Goal: Information Seeking & Learning: Compare options

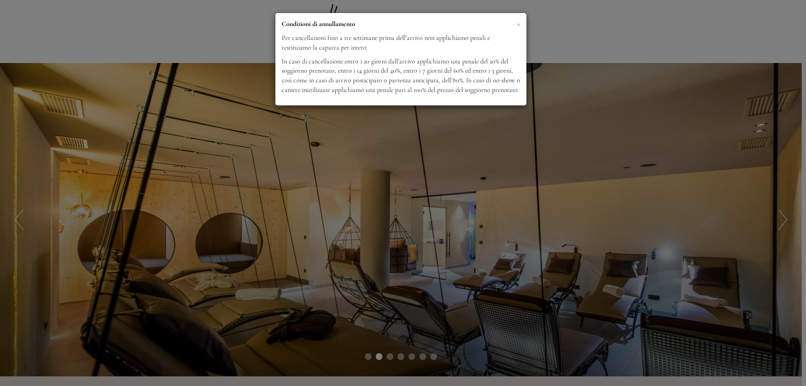
click at [517, 21] on span "×" at bounding box center [518, 23] width 3 height 10
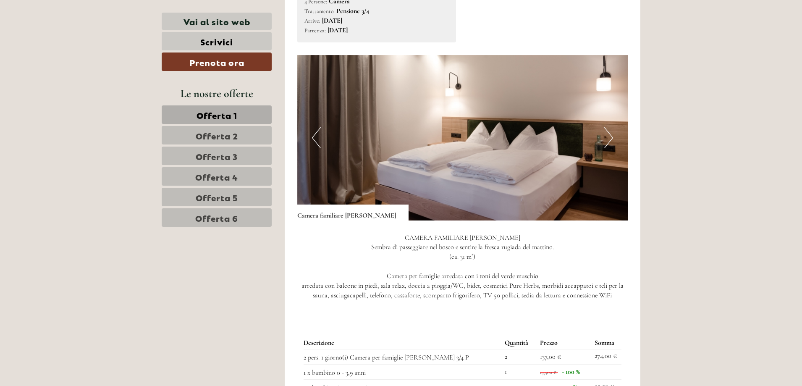
scroll to position [588, 0]
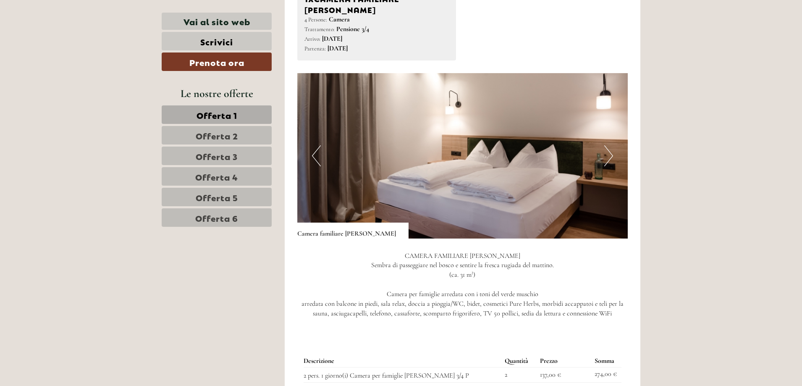
click at [606, 145] on button "Next" at bounding box center [608, 155] width 9 height 21
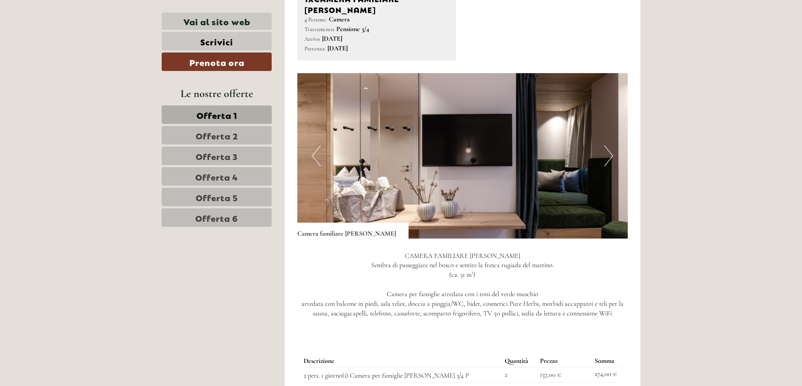
click at [606, 145] on button "Next" at bounding box center [608, 155] width 9 height 21
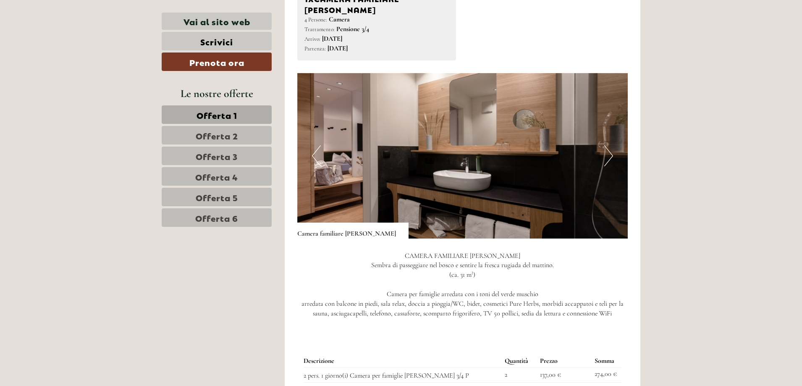
click at [606, 145] on button "Next" at bounding box center [608, 155] width 9 height 21
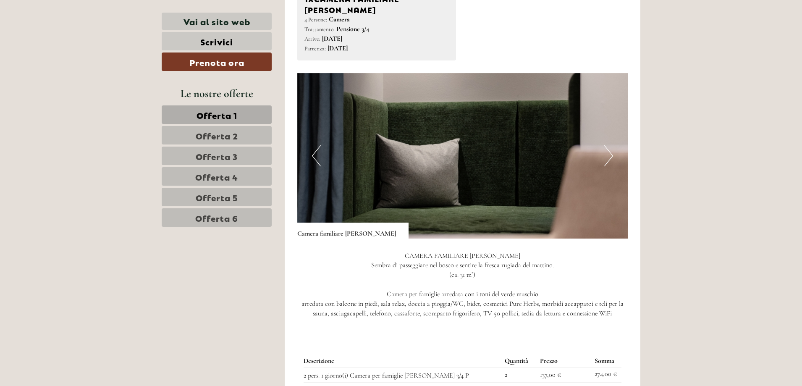
click at [606, 145] on button "Next" at bounding box center [608, 155] width 9 height 21
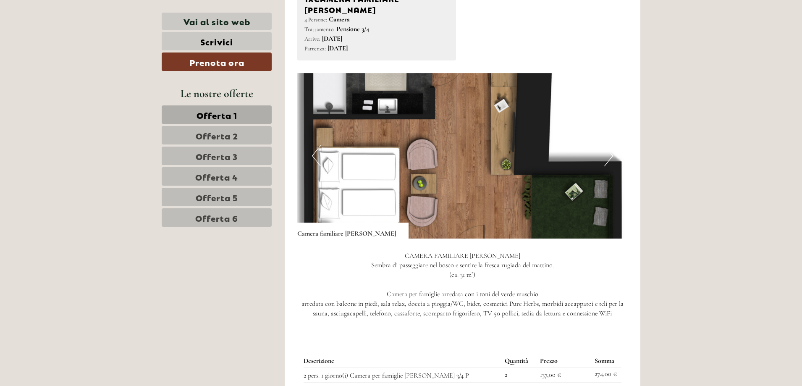
click at [606, 145] on button "Next" at bounding box center [608, 155] width 9 height 21
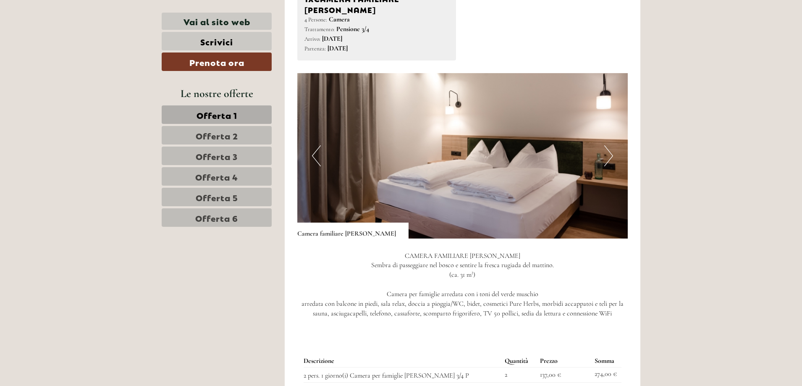
click at [606, 145] on button "Next" at bounding box center [608, 155] width 9 height 21
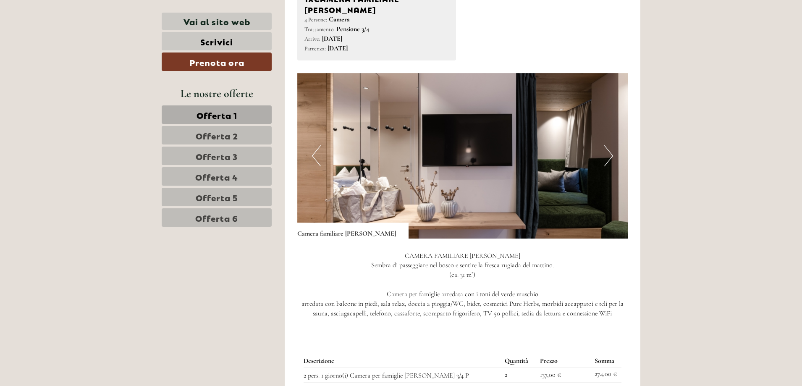
click at [606, 145] on button "Next" at bounding box center [608, 155] width 9 height 21
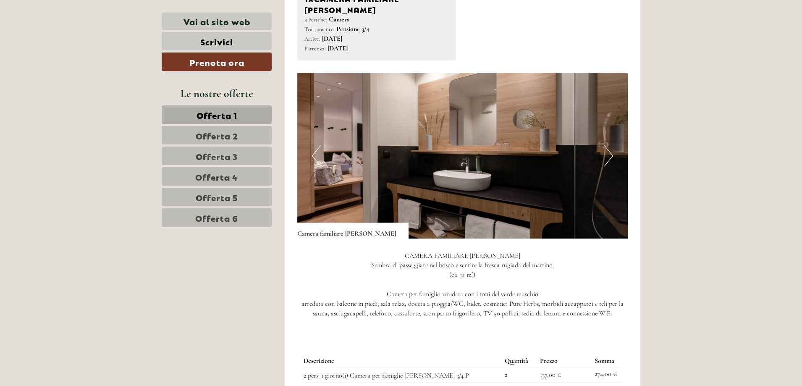
click at [606, 145] on button "Next" at bounding box center [608, 155] width 9 height 21
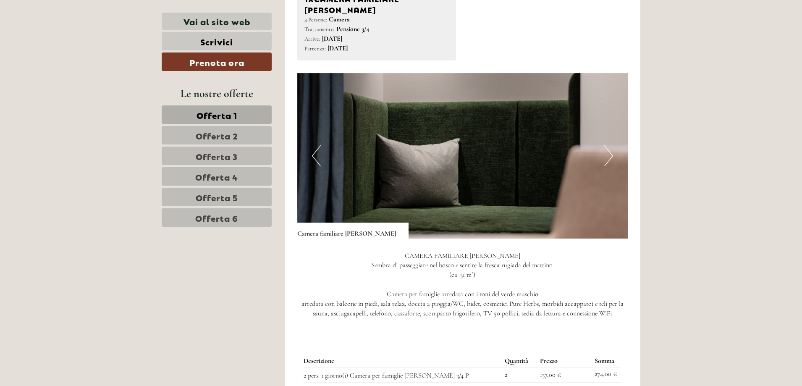
click at [607, 145] on button "Next" at bounding box center [608, 155] width 9 height 21
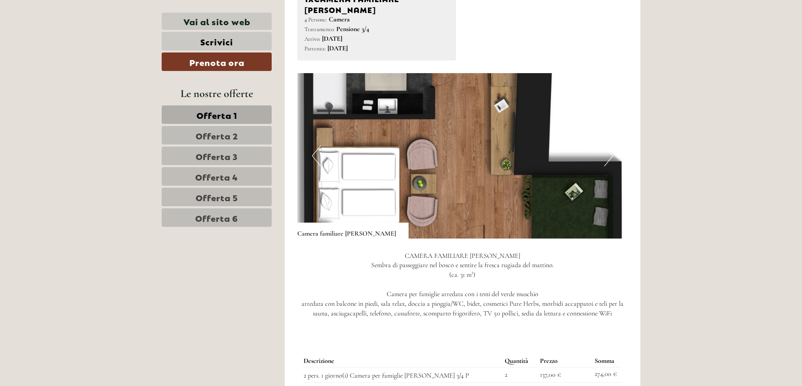
click at [201, 139] on span "Offerta 2" at bounding box center [217, 135] width 42 height 12
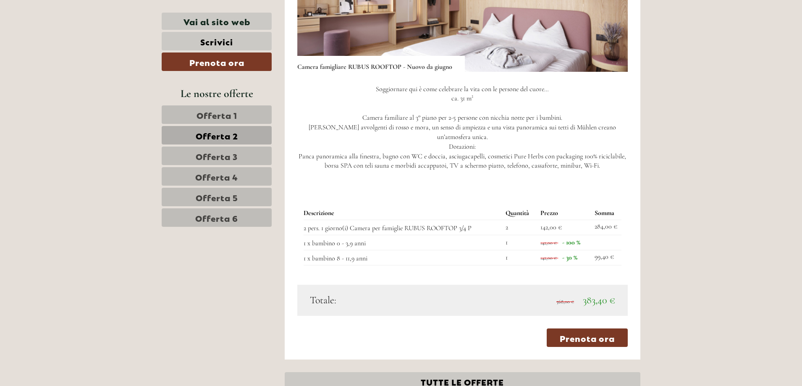
scroll to position [771, 0]
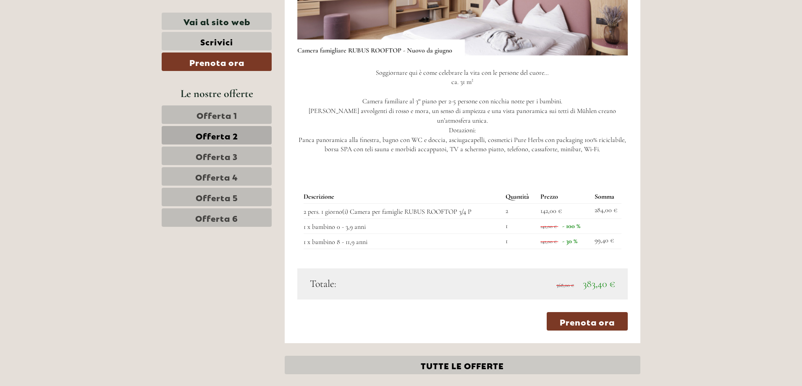
click at [206, 160] on span "Offerta 3" at bounding box center [217, 156] width 42 height 12
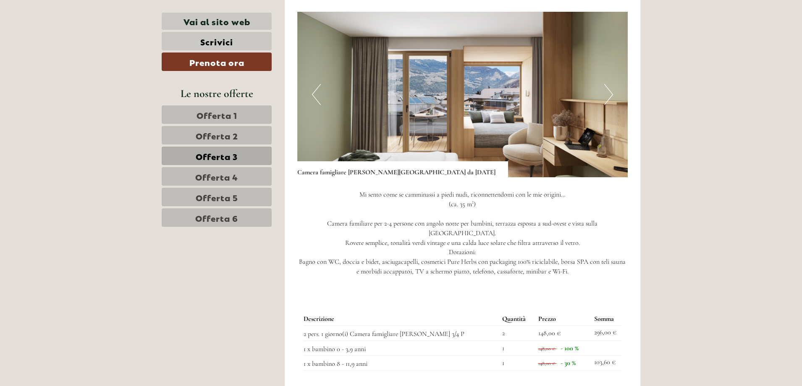
scroll to position [645, 0]
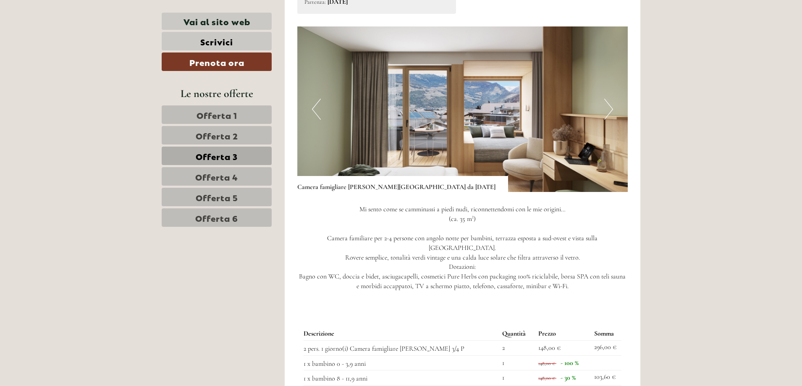
click at [608, 99] on button "Next" at bounding box center [608, 109] width 9 height 21
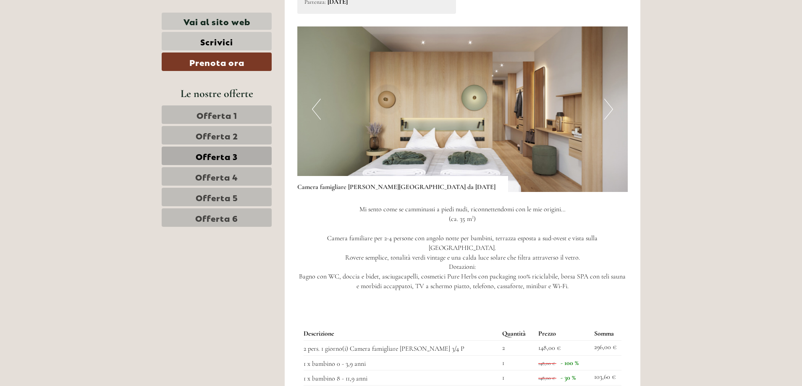
click at [607, 99] on button "Next" at bounding box center [608, 109] width 9 height 21
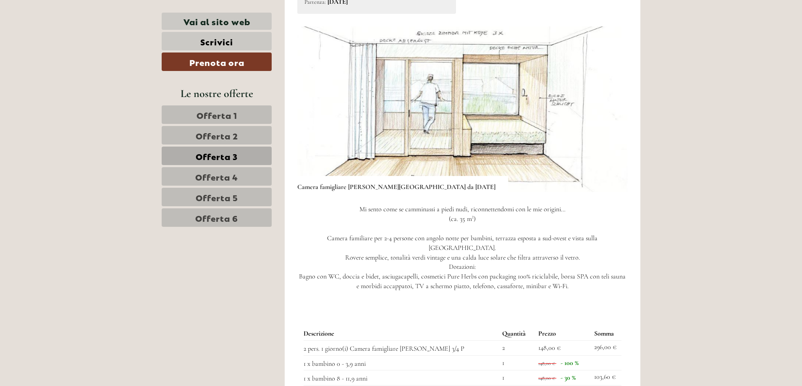
click at [603, 96] on img at bounding box center [462, 108] width 331 height 165
click at [218, 177] on span "Offerta 4" at bounding box center [216, 176] width 43 height 12
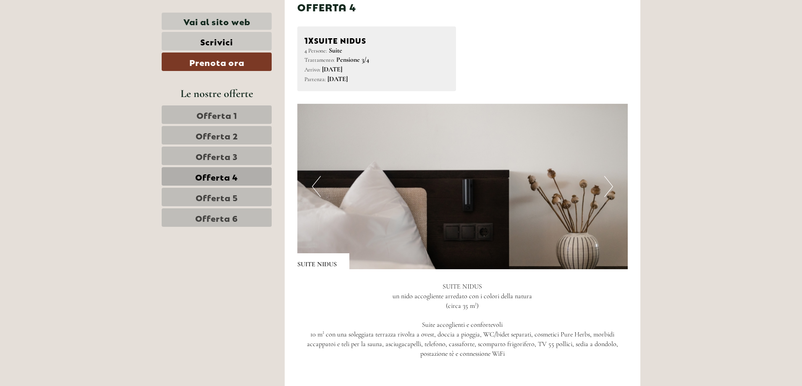
scroll to position [561, 0]
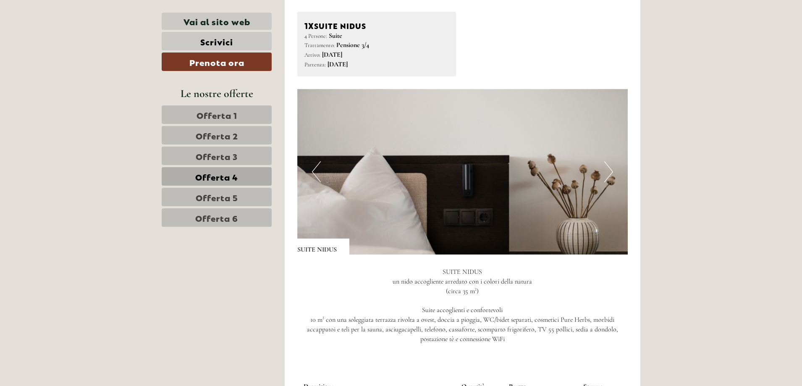
click at [608, 170] on button "Next" at bounding box center [608, 171] width 9 height 21
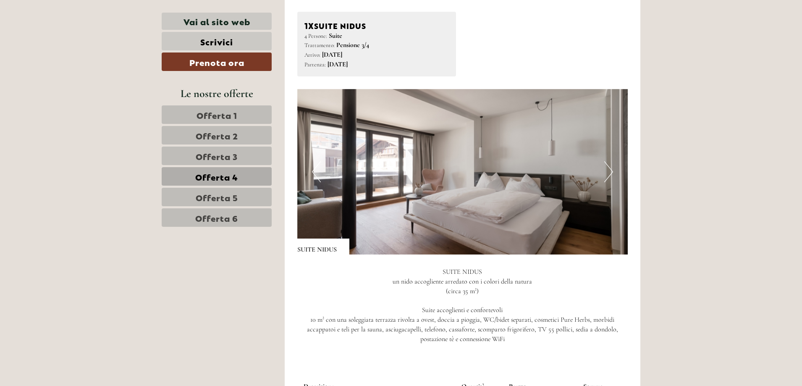
click at [608, 170] on button "Next" at bounding box center [608, 171] width 9 height 21
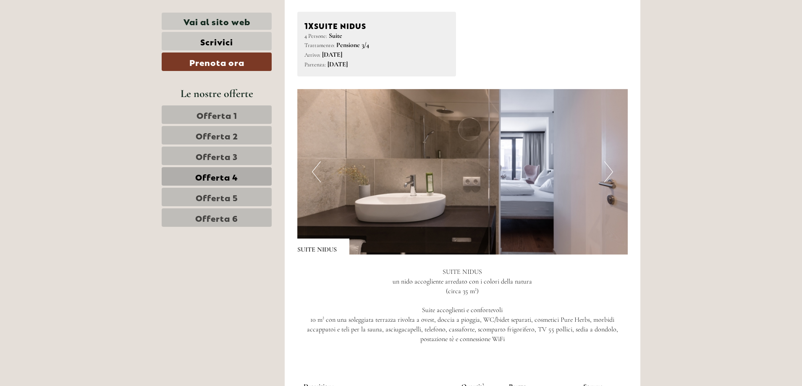
click at [608, 170] on button "Next" at bounding box center [608, 171] width 9 height 21
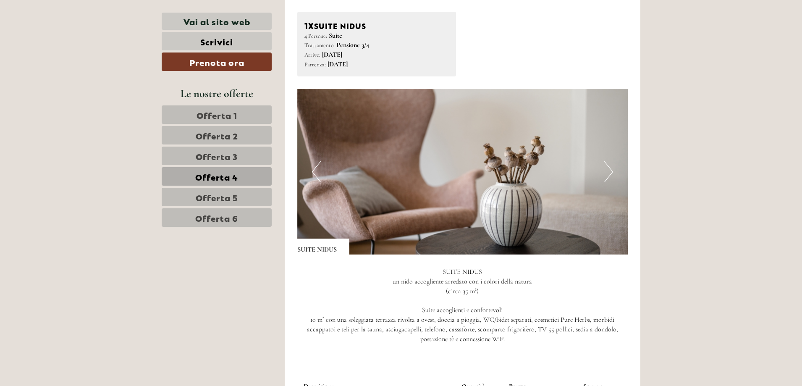
click at [608, 170] on button "Next" at bounding box center [608, 171] width 9 height 21
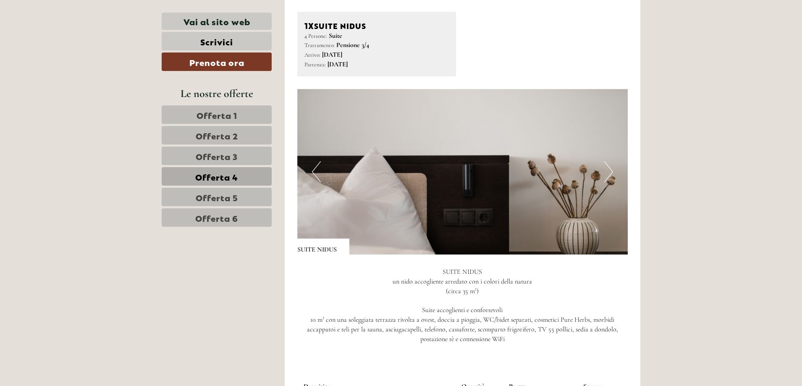
click at [608, 170] on button "Next" at bounding box center [608, 171] width 9 height 21
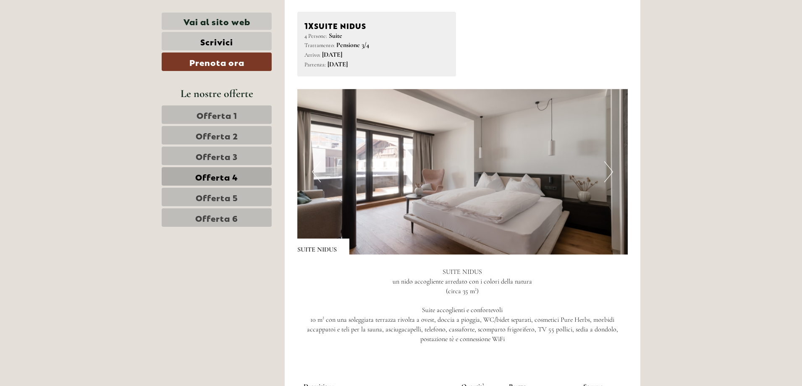
click at [608, 170] on button "Next" at bounding box center [608, 171] width 9 height 21
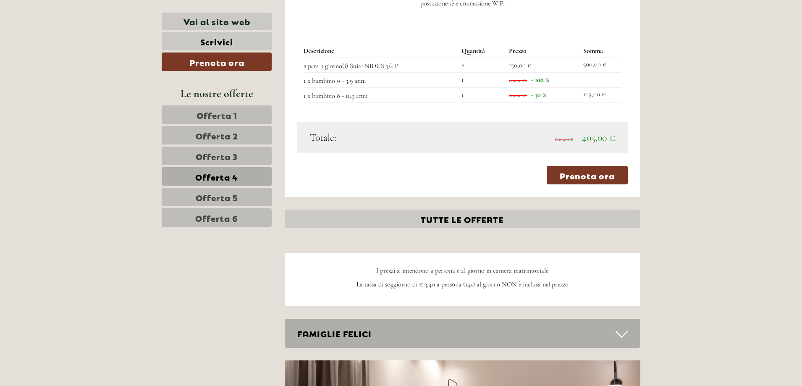
scroll to position [897, 0]
click at [223, 197] on span "Offerta 5" at bounding box center [217, 197] width 42 height 12
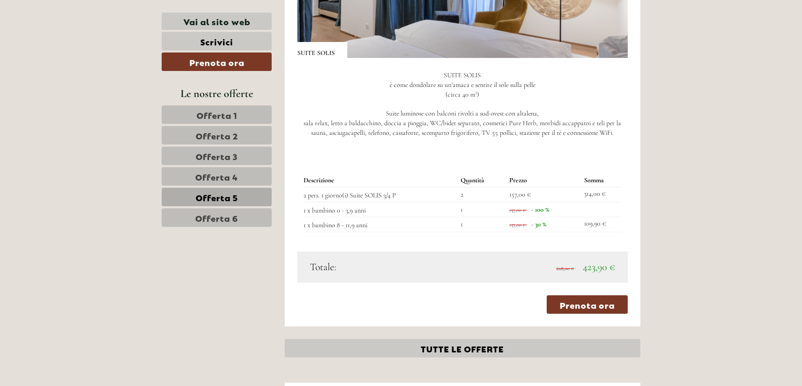
scroll to position [771, 0]
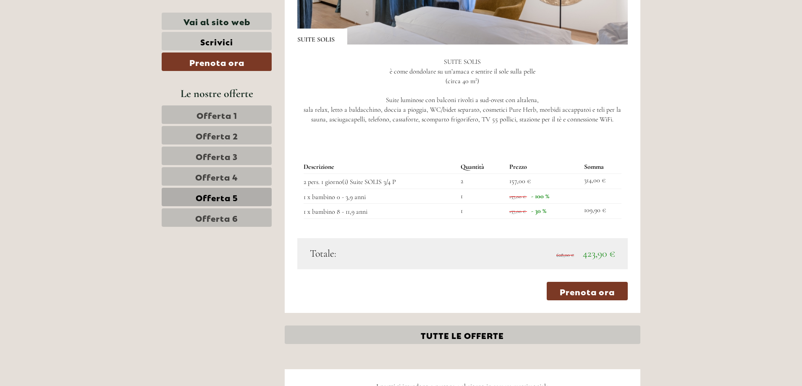
click at [230, 221] on span "Offerta 6" at bounding box center [216, 218] width 43 height 12
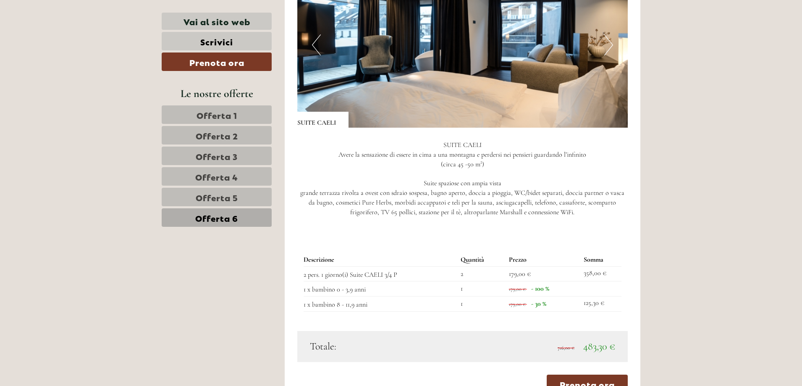
scroll to position [729, 0]
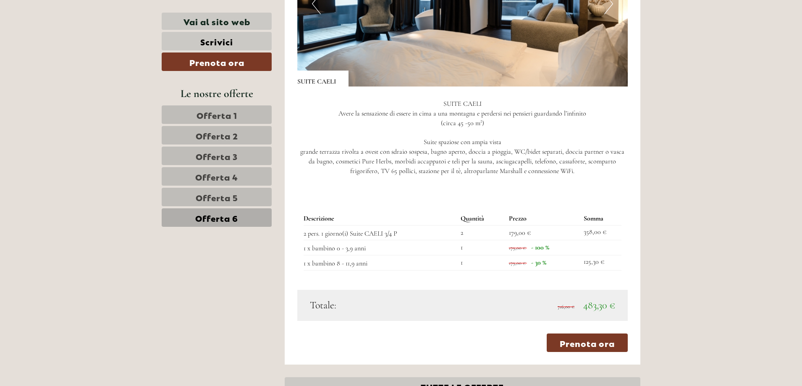
click at [205, 114] on span "Offerta 1" at bounding box center [217, 115] width 41 height 12
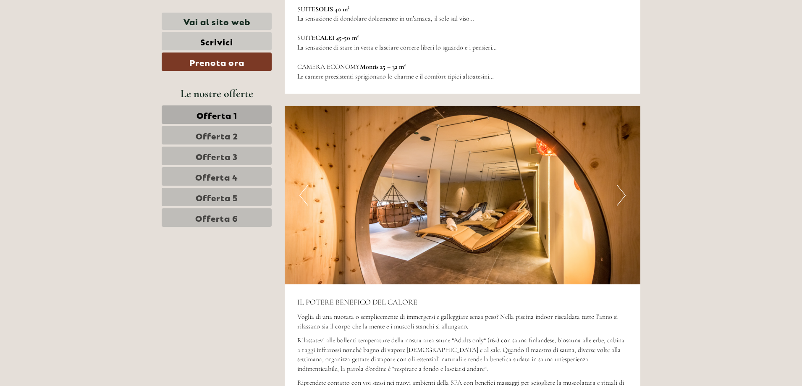
scroll to position [1611, 0]
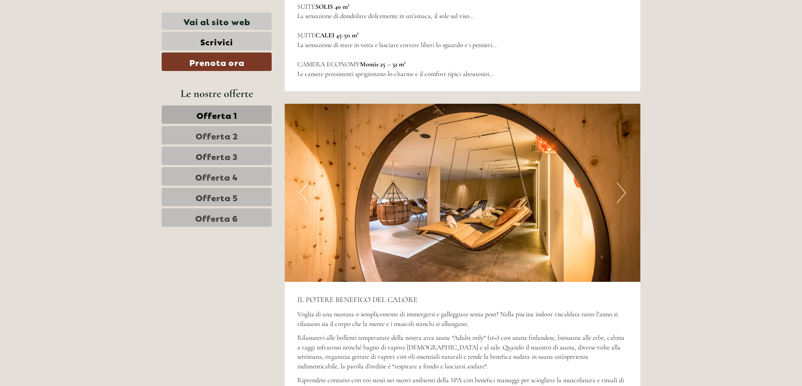
click at [621, 186] on button "Next" at bounding box center [621, 192] width 9 height 21
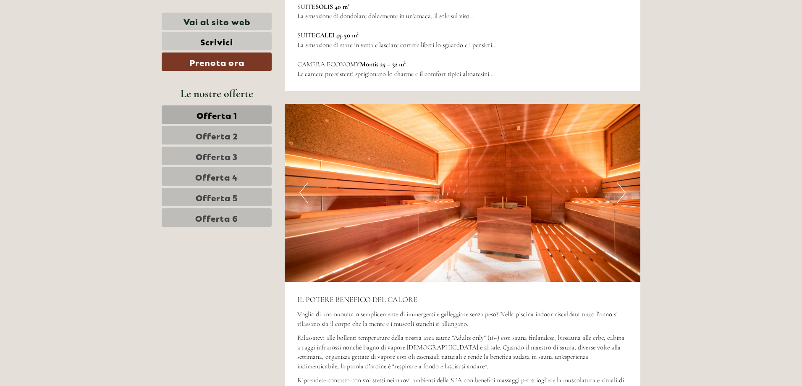
click at [621, 186] on button "Next" at bounding box center [621, 192] width 9 height 21
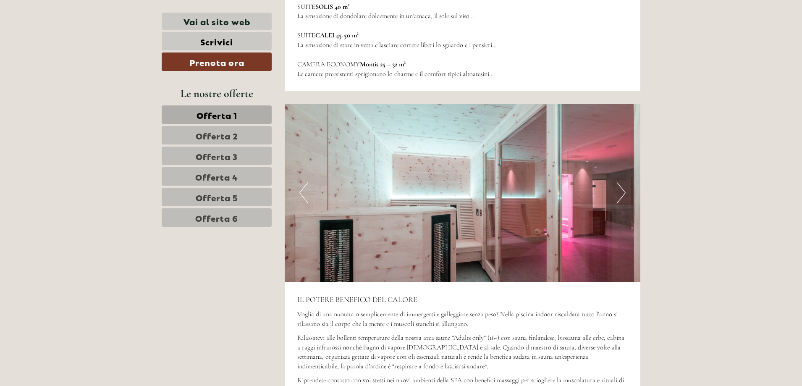
click at [619, 182] on button "Next" at bounding box center [621, 192] width 9 height 21
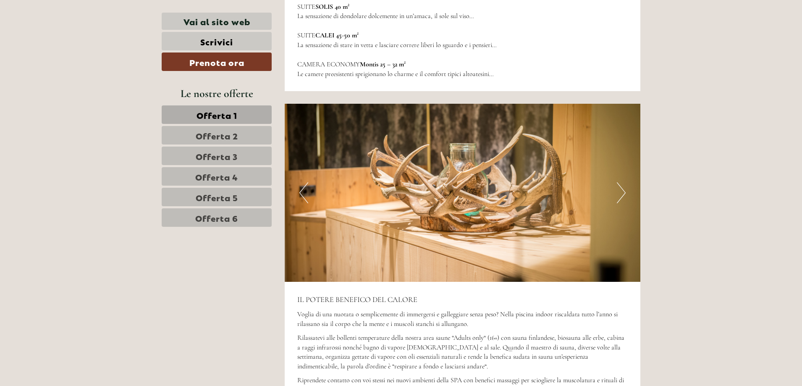
click at [619, 182] on button "Next" at bounding box center [621, 192] width 9 height 21
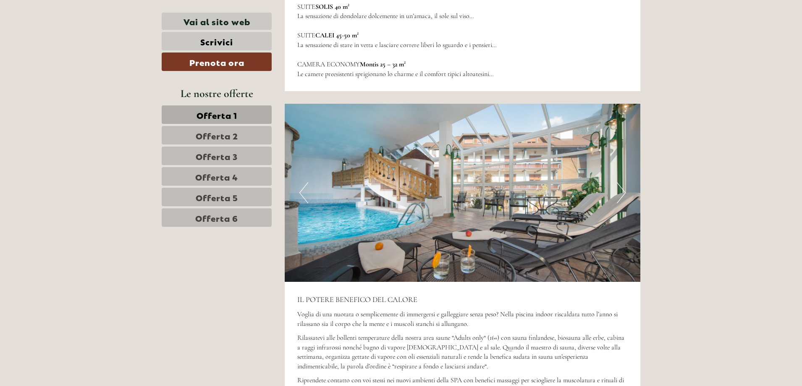
click at [619, 182] on button "Next" at bounding box center [621, 192] width 9 height 21
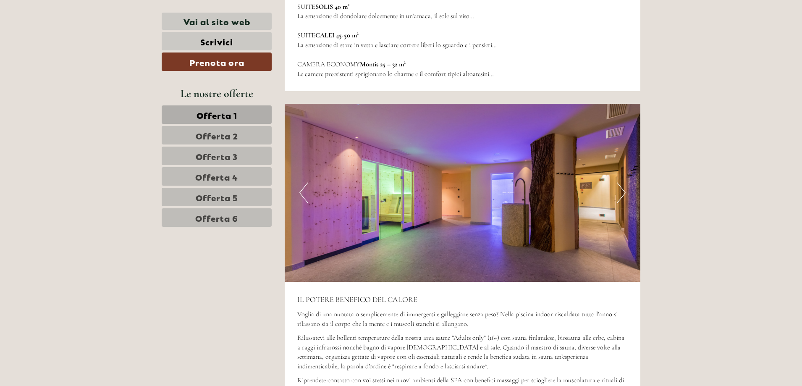
click at [619, 182] on button "Next" at bounding box center [621, 192] width 9 height 21
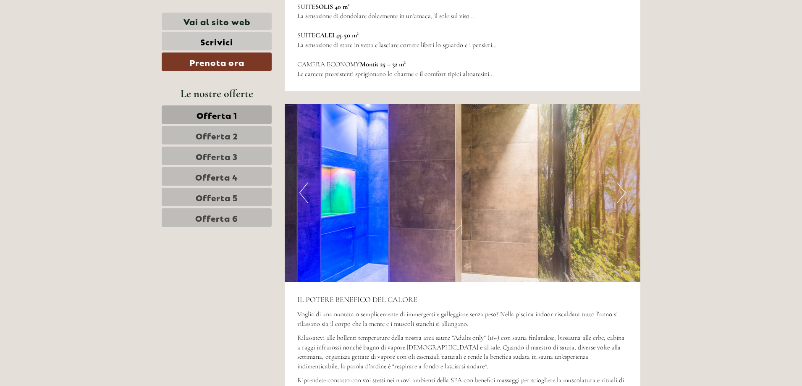
click at [619, 182] on button "Next" at bounding box center [621, 192] width 9 height 21
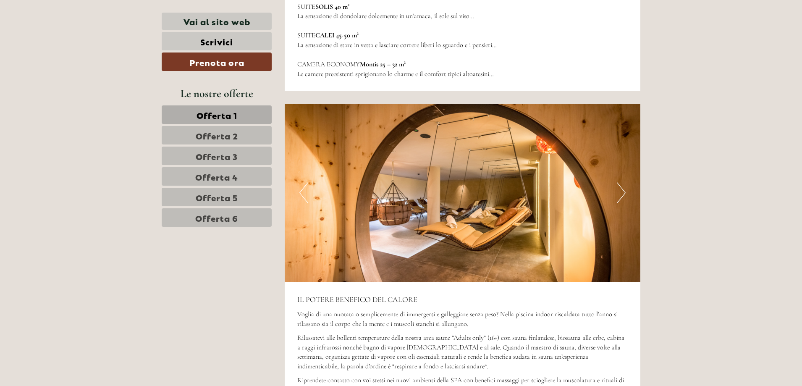
click at [619, 182] on button "Next" at bounding box center [621, 192] width 9 height 21
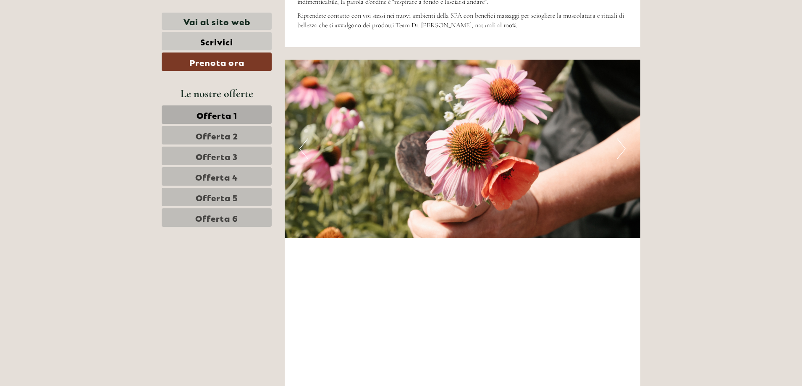
scroll to position [1989, 0]
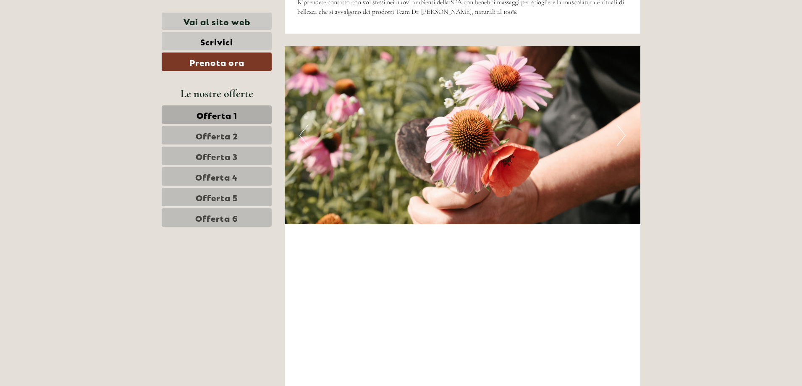
click at [622, 128] on button "Next" at bounding box center [621, 135] width 9 height 21
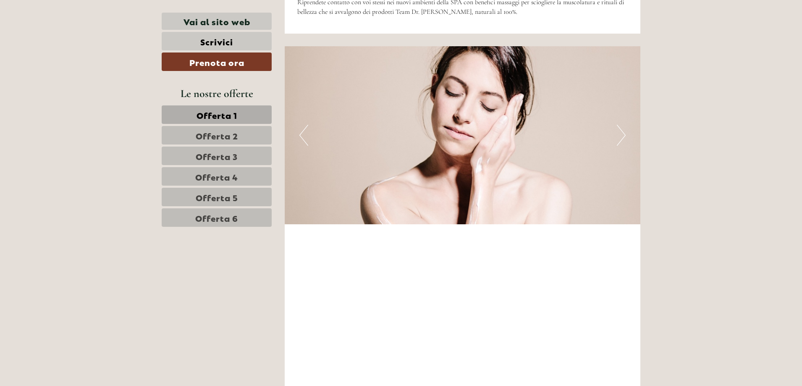
click at [622, 128] on button "Next" at bounding box center [621, 135] width 9 height 21
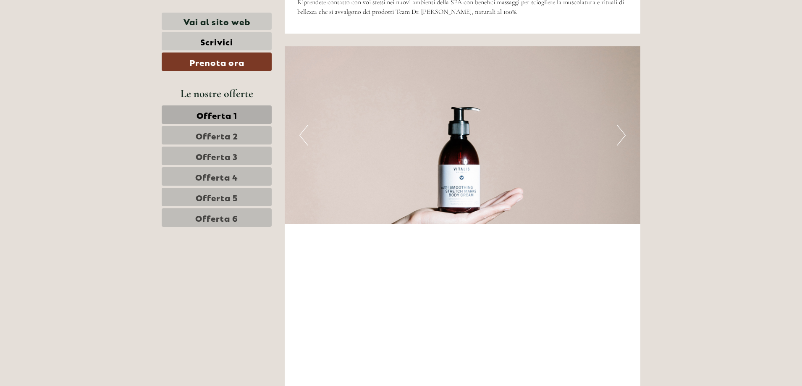
click at [622, 128] on button "Next" at bounding box center [621, 135] width 9 height 21
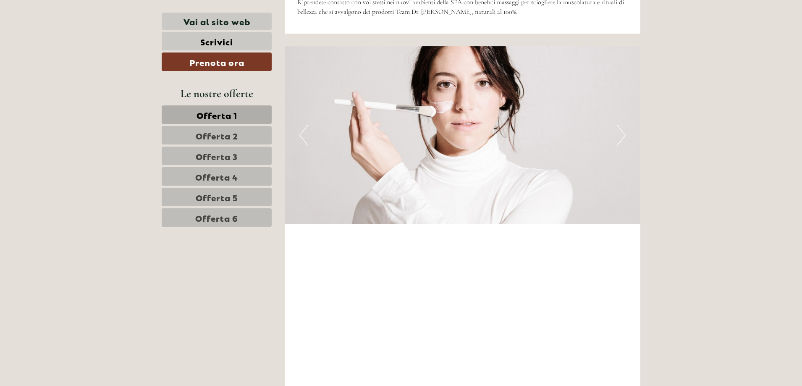
click at [622, 128] on button "Next" at bounding box center [621, 135] width 9 height 21
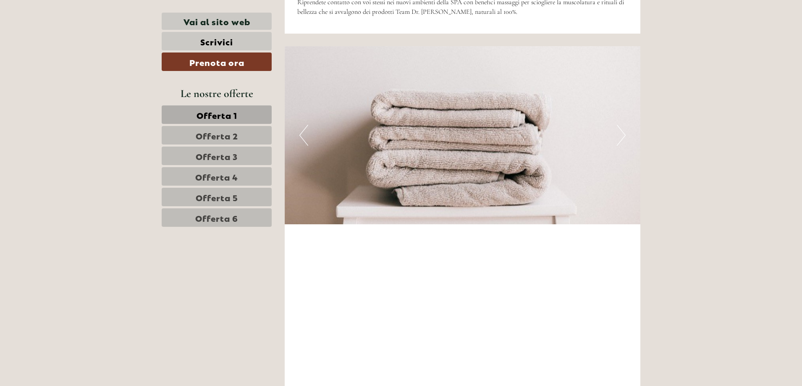
click at [622, 128] on button "Next" at bounding box center [621, 135] width 9 height 21
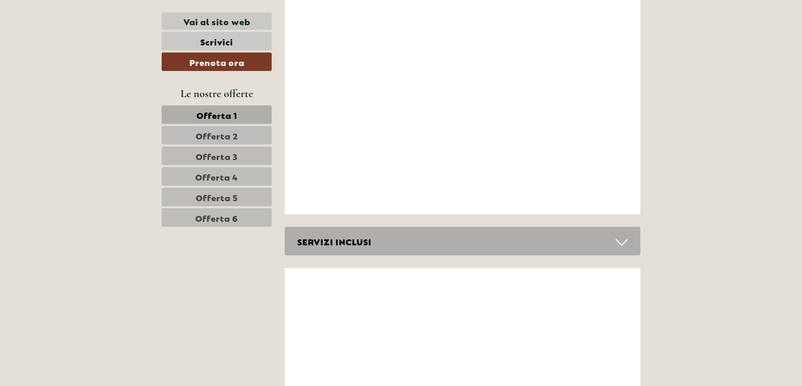
scroll to position [2283, 0]
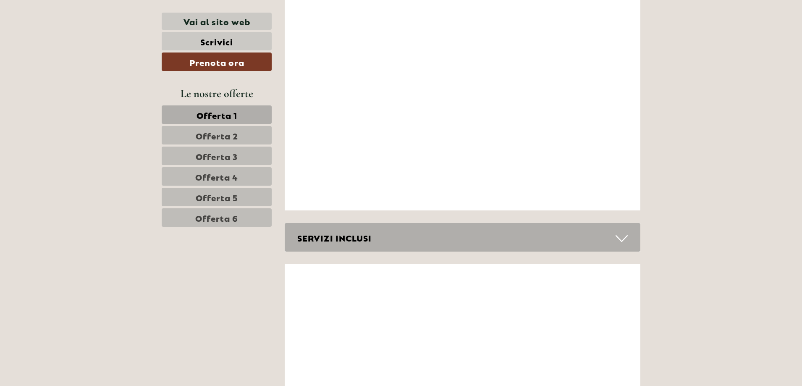
click at [597, 224] on div "SERVIZI INCLUSI" at bounding box center [463, 237] width 356 height 29
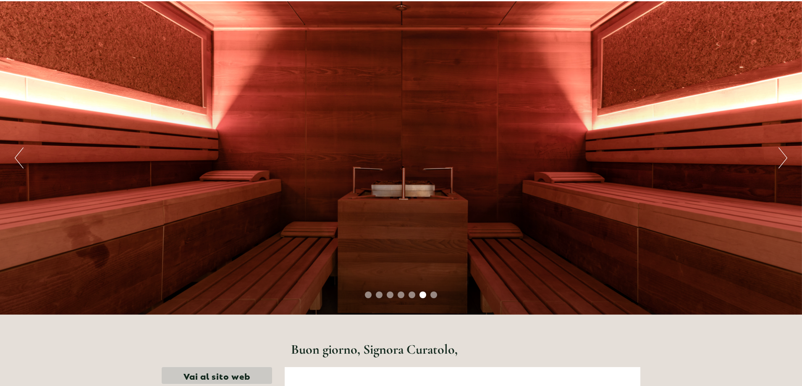
scroll to position [57, 0]
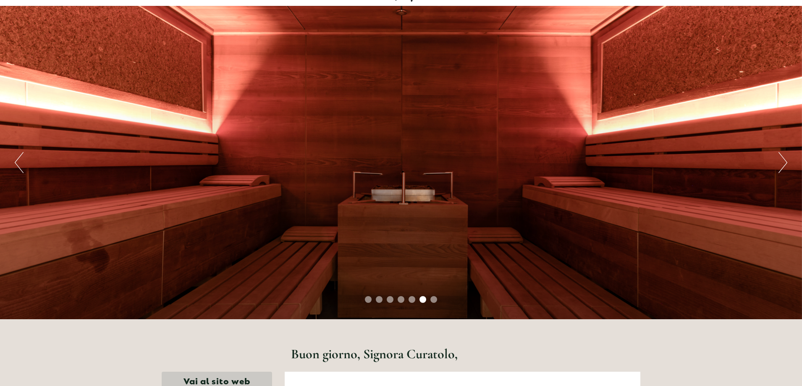
click at [441, 232] on div "Previous Next 1 2 3 4 5 6 7" at bounding box center [401, 162] width 802 height 313
click at [312, 233] on div "Previous Next 1 2 3 4 5 6 7" at bounding box center [401, 162] width 802 height 313
click at [785, 168] on button "Next" at bounding box center [783, 162] width 9 height 21
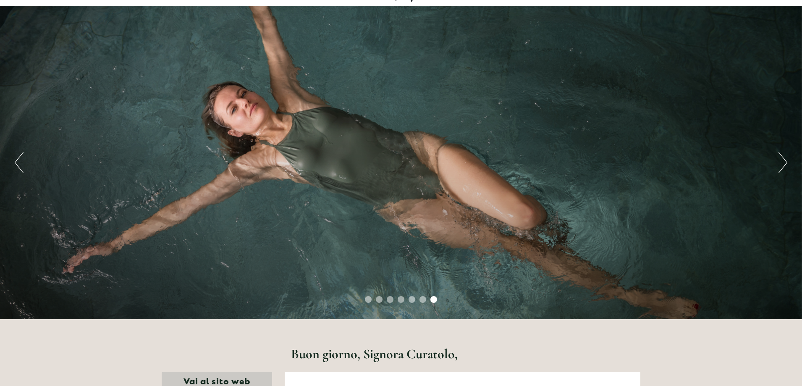
click at [785, 168] on button "Next" at bounding box center [783, 162] width 9 height 21
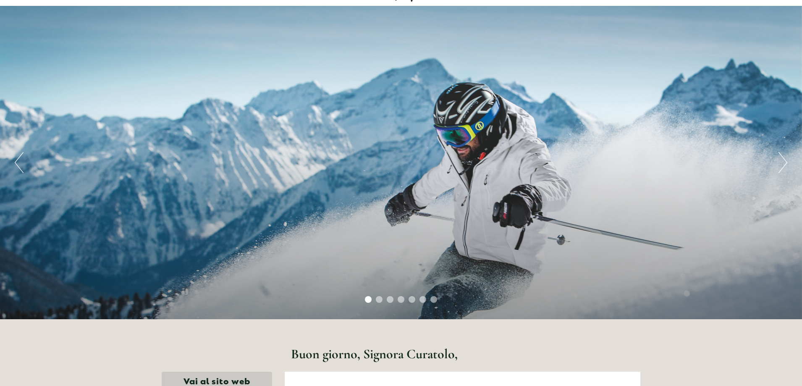
click at [785, 168] on button "Next" at bounding box center [783, 162] width 9 height 21
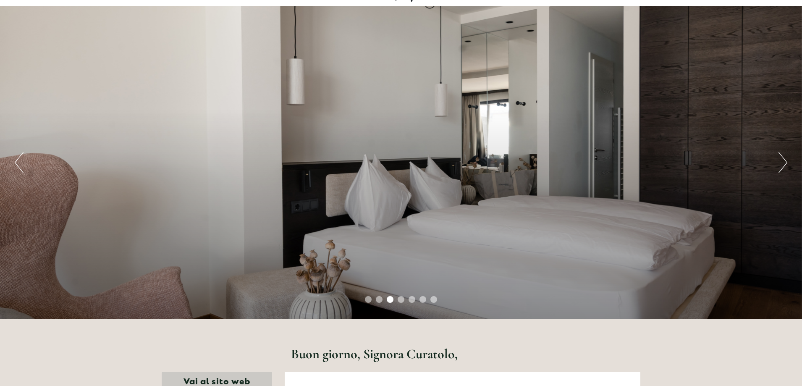
click at [785, 168] on button "Next" at bounding box center [783, 162] width 9 height 21
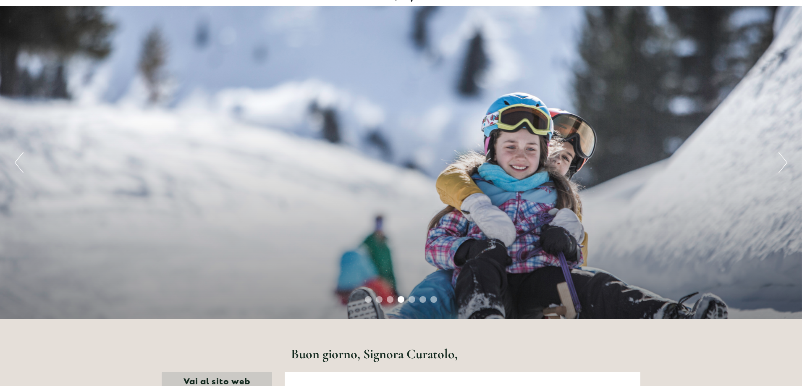
click at [785, 168] on button "Next" at bounding box center [783, 162] width 9 height 21
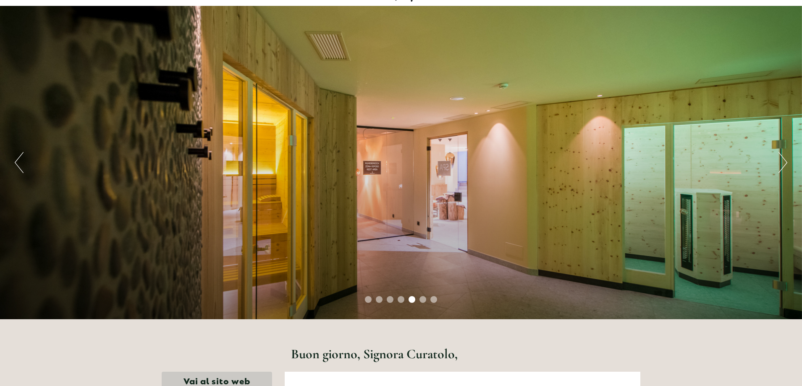
click at [785, 168] on button "Next" at bounding box center [783, 162] width 9 height 21
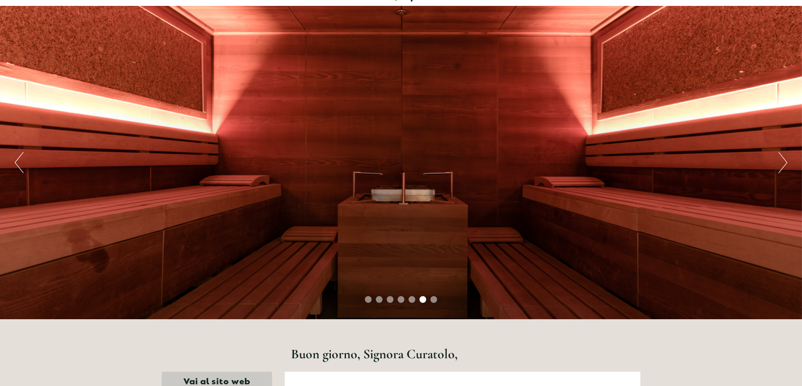
click at [785, 168] on button "Next" at bounding box center [783, 162] width 9 height 21
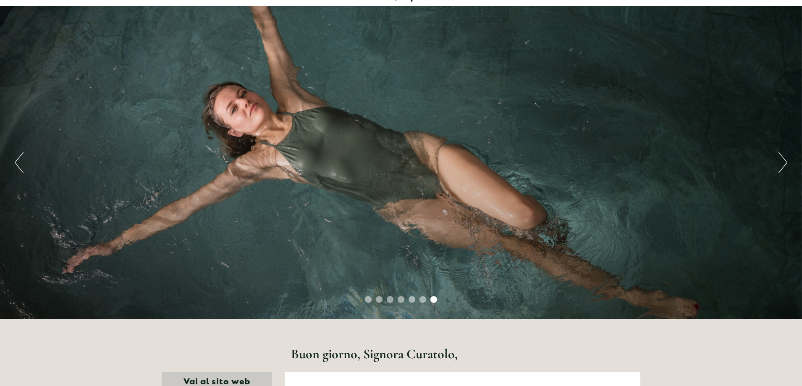
click at [785, 168] on button "Next" at bounding box center [783, 162] width 9 height 21
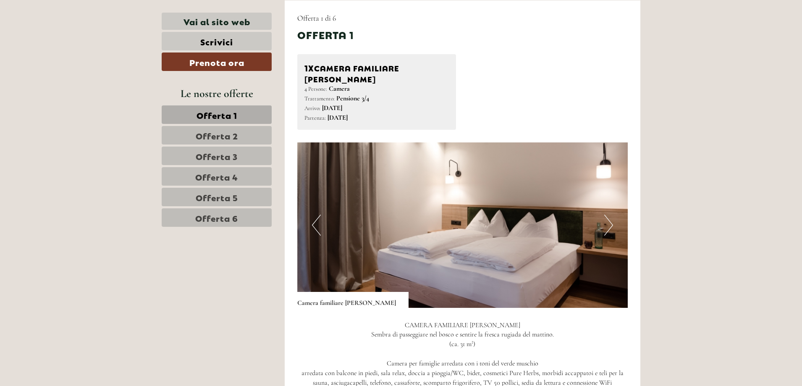
scroll to position [519, 0]
click at [611, 219] on button "Next" at bounding box center [608, 224] width 9 height 21
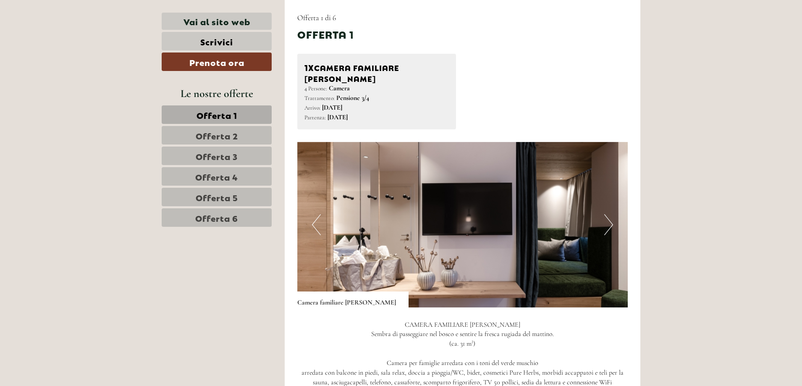
click at [611, 219] on button "Next" at bounding box center [608, 224] width 9 height 21
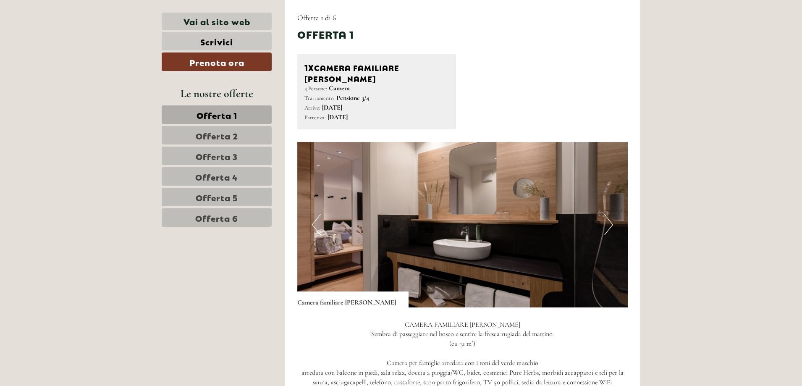
click at [611, 219] on button "Next" at bounding box center [608, 224] width 9 height 21
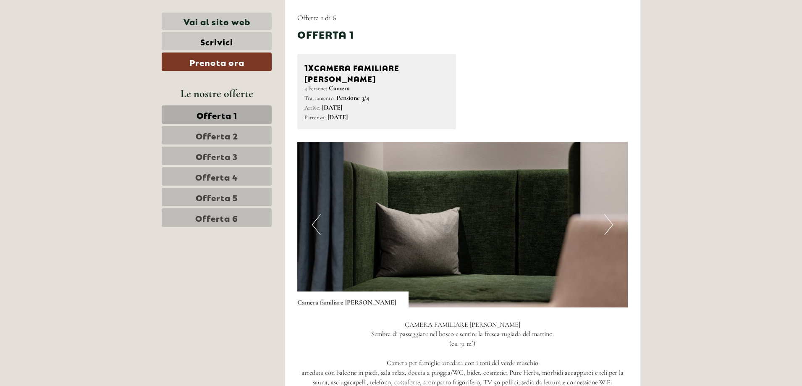
click at [611, 219] on button "Next" at bounding box center [608, 224] width 9 height 21
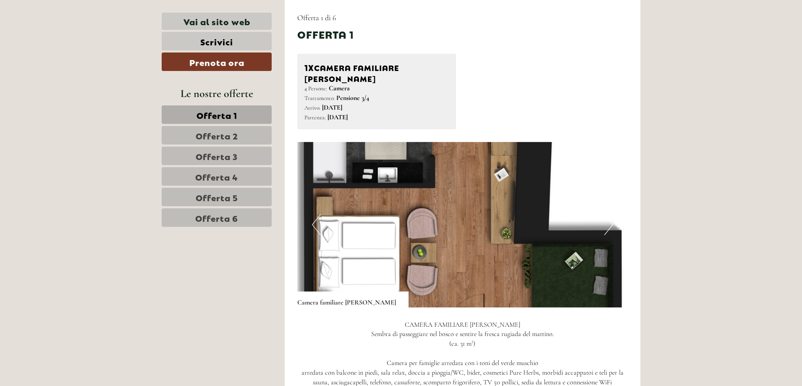
click at [611, 219] on button "Next" at bounding box center [608, 224] width 9 height 21
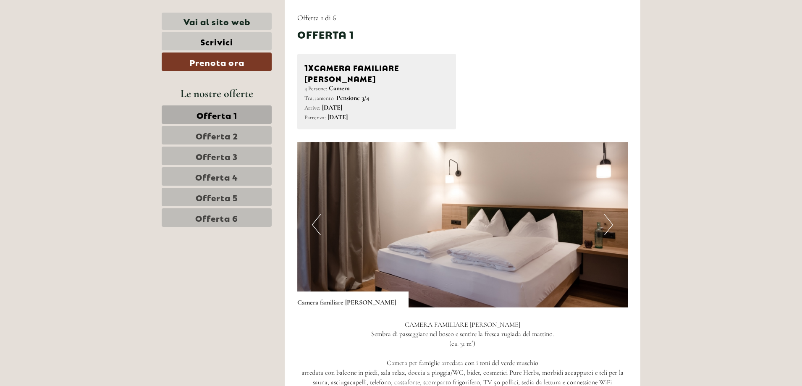
click at [611, 219] on button "Next" at bounding box center [608, 224] width 9 height 21
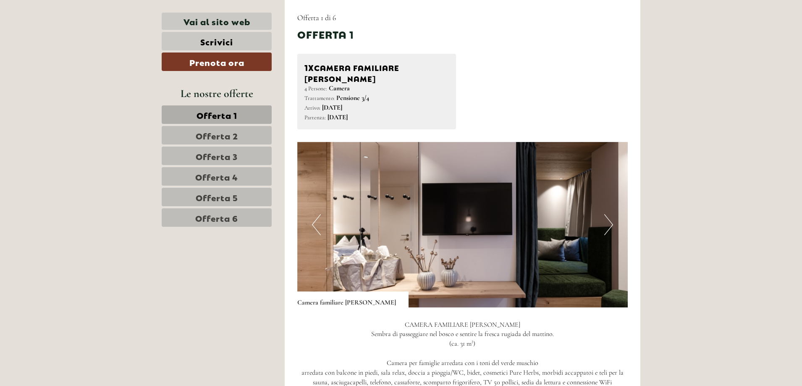
click at [611, 219] on button "Next" at bounding box center [608, 224] width 9 height 21
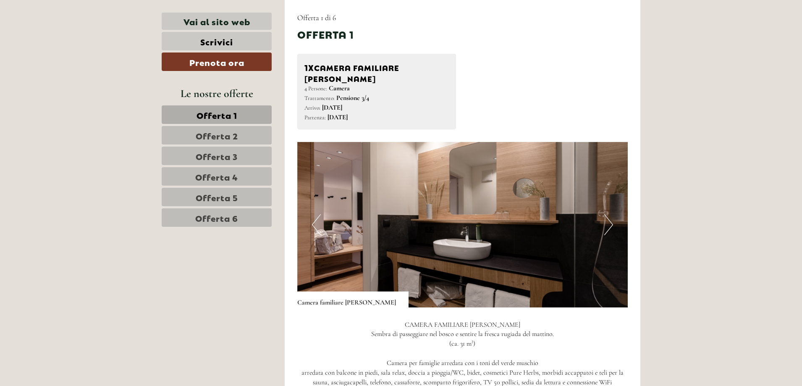
click at [611, 219] on button "Next" at bounding box center [608, 224] width 9 height 21
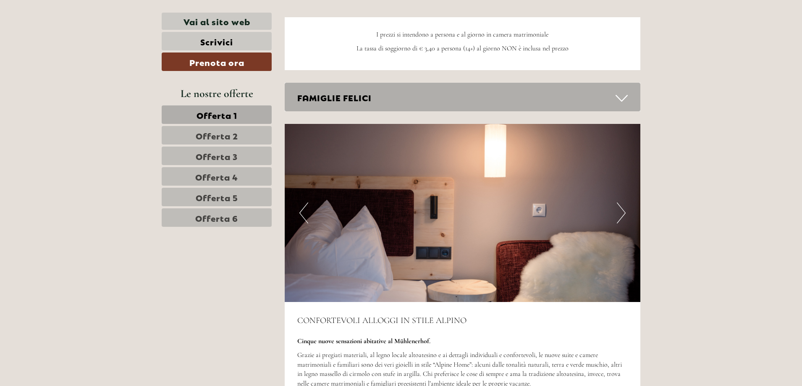
scroll to position [1149, 0]
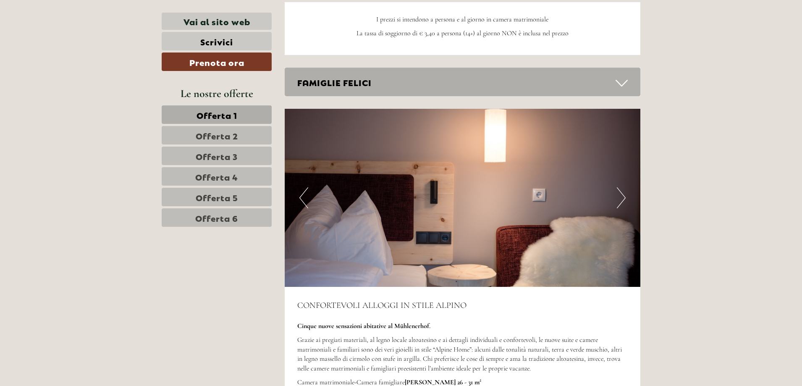
click at [370, 69] on div "FAMIGLIE FELICI" at bounding box center [463, 82] width 356 height 29
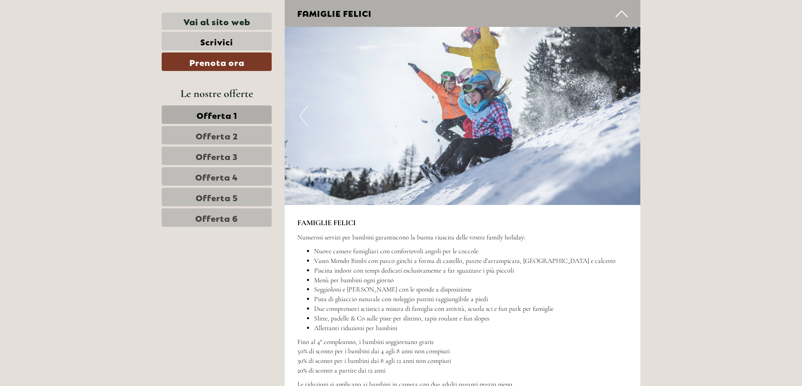
scroll to position [1233, 0]
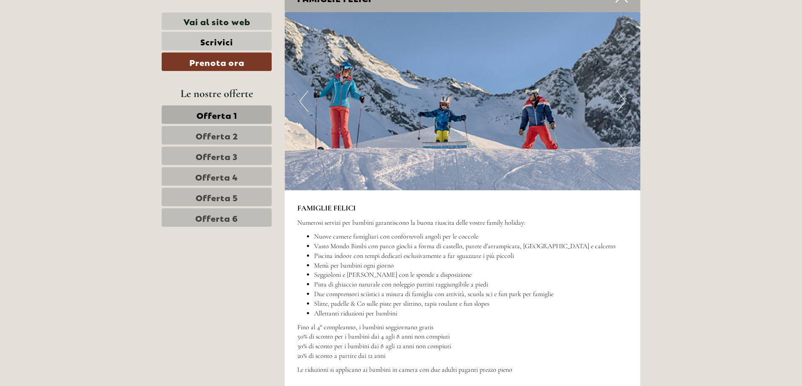
click at [623, 91] on button "Next" at bounding box center [621, 101] width 9 height 21
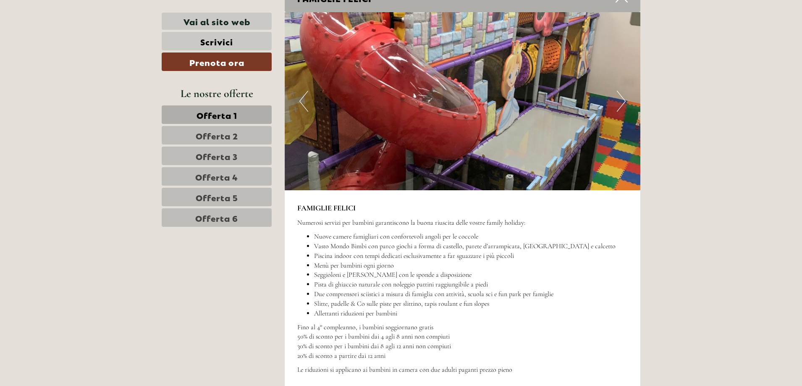
click at [623, 91] on button "Next" at bounding box center [621, 101] width 9 height 21
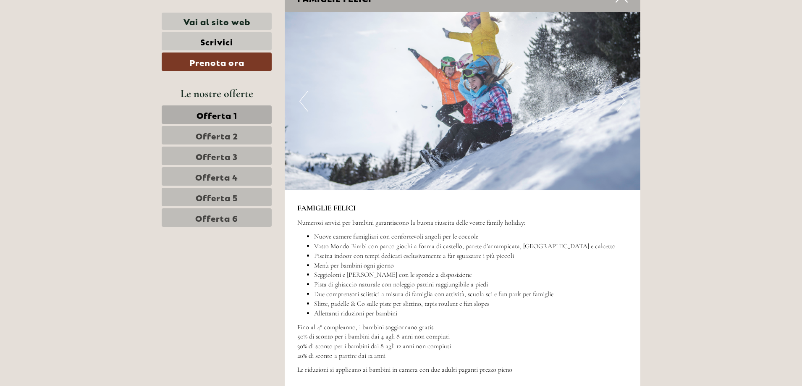
click at [622, 91] on button "Next" at bounding box center [621, 101] width 9 height 21
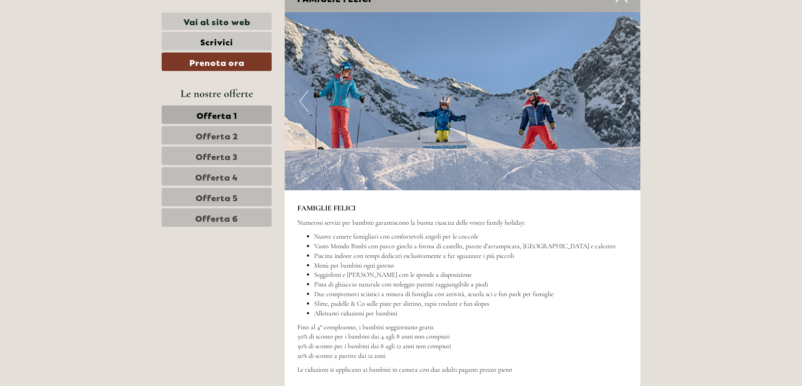
click at [622, 91] on button "Next" at bounding box center [621, 101] width 9 height 21
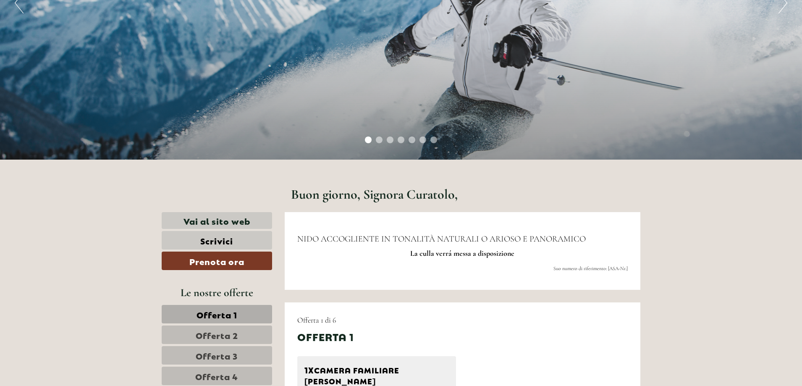
scroll to position [336, 0]
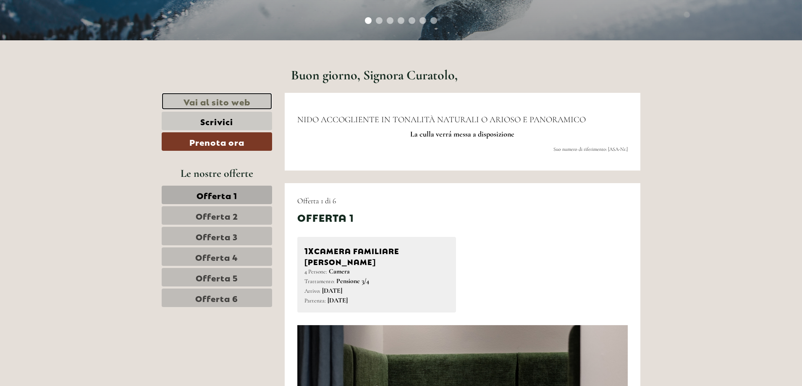
click at [234, 100] on link "Vai al sito web" at bounding box center [217, 101] width 110 height 17
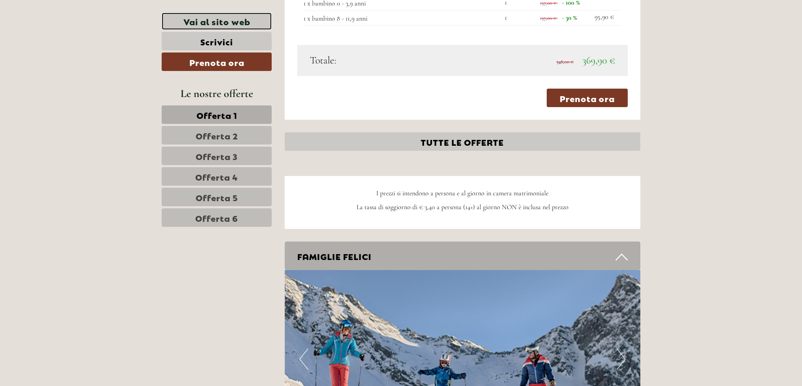
scroll to position [1092, 0]
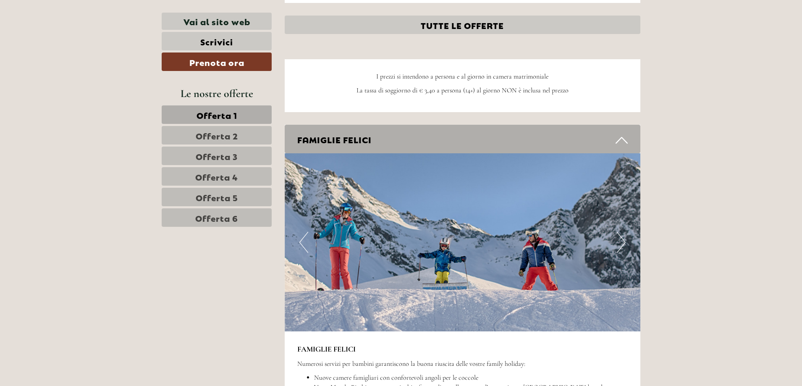
click at [211, 113] on span "Offerta 1" at bounding box center [217, 115] width 41 height 12
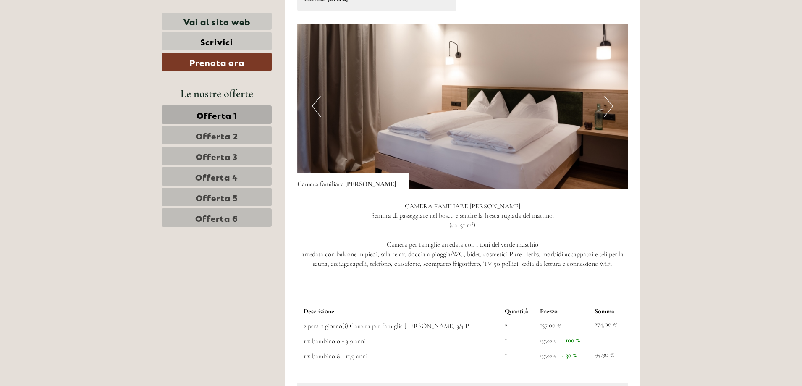
scroll to position [687, 0]
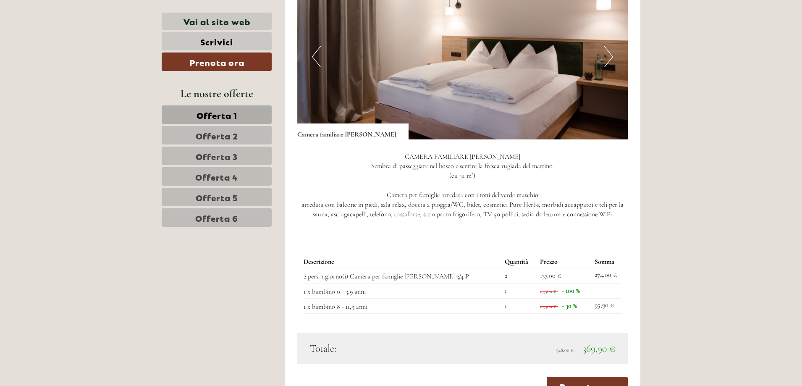
click at [241, 134] on link "Offerta 2" at bounding box center [217, 135] width 110 height 18
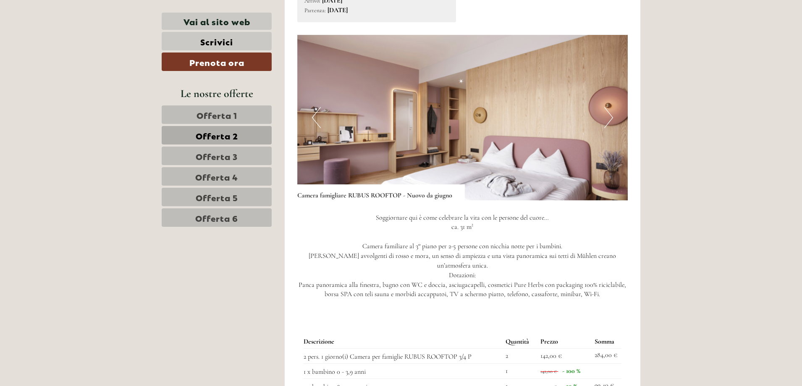
scroll to position [645, 0]
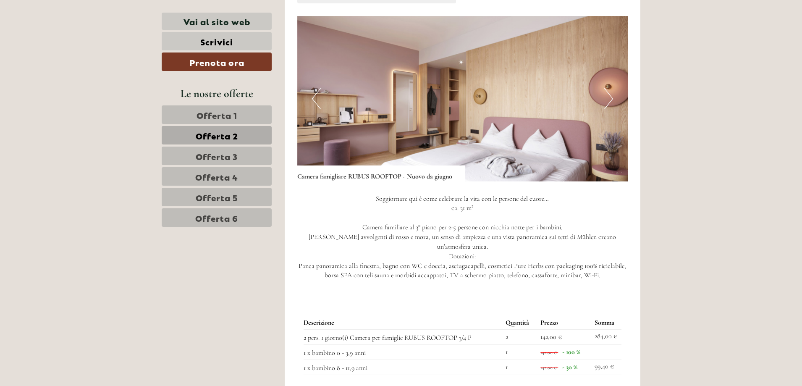
click at [609, 100] on button "Next" at bounding box center [608, 98] width 9 height 21
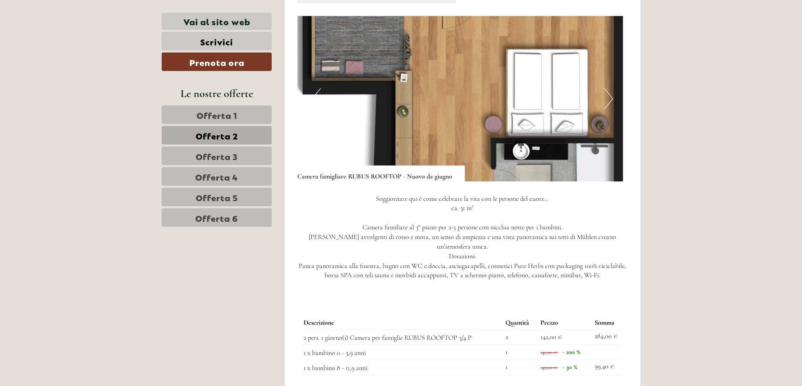
click at [609, 100] on button "Next" at bounding box center [608, 98] width 9 height 21
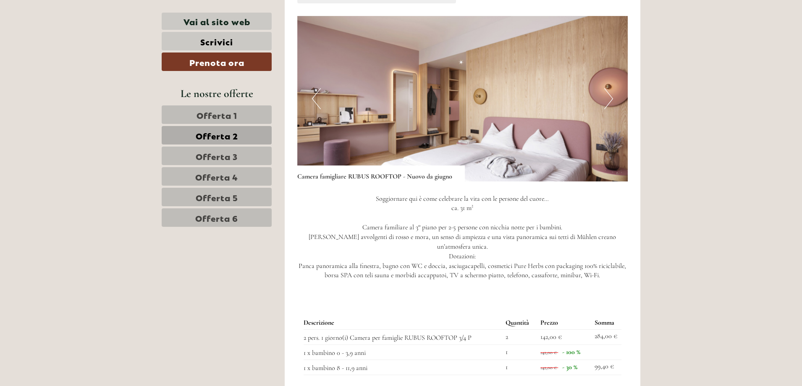
click at [609, 100] on button "Next" at bounding box center [608, 98] width 9 height 21
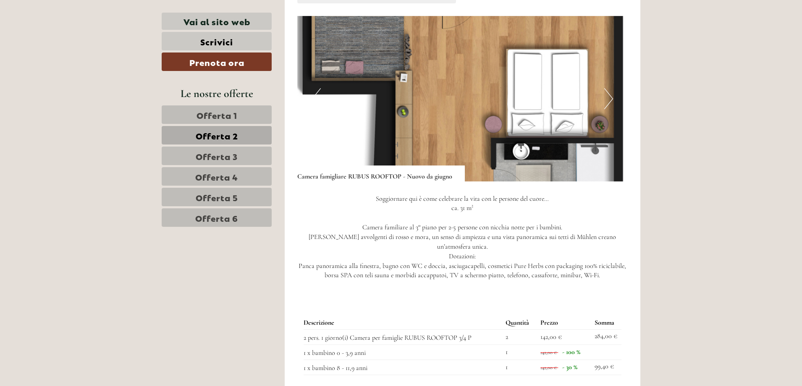
click at [210, 131] on span "Offerta 2" at bounding box center [217, 135] width 42 height 12
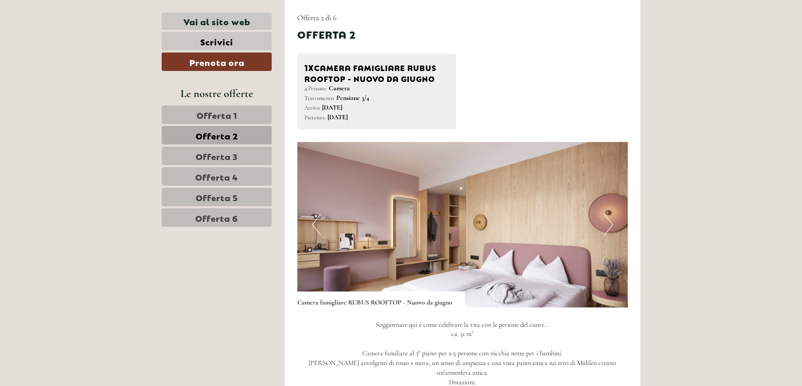
click at [209, 153] on span "Offerta 3" at bounding box center [217, 156] width 42 height 12
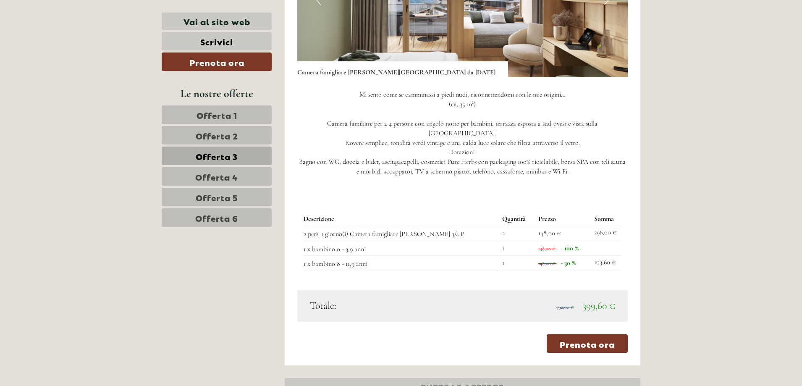
scroll to position [771, 0]
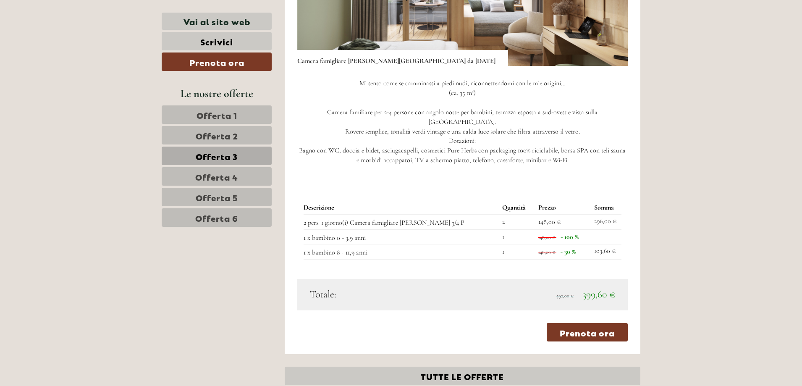
click at [223, 178] on span "Offerta 4" at bounding box center [216, 176] width 43 height 12
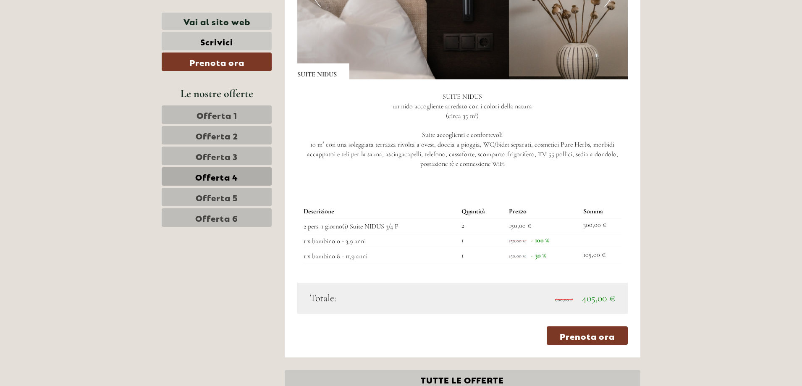
scroll to position [645, 0]
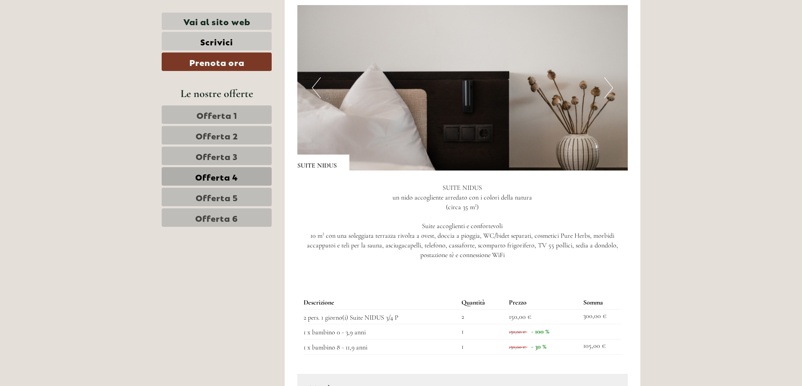
click at [611, 90] on button "Next" at bounding box center [608, 87] width 9 height 21
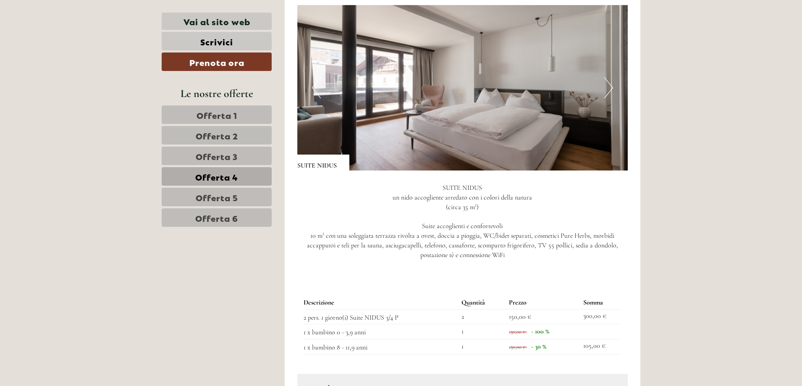
click at [611, 90] on button "Next" at bounding box center [608, 87] width 9 height 21
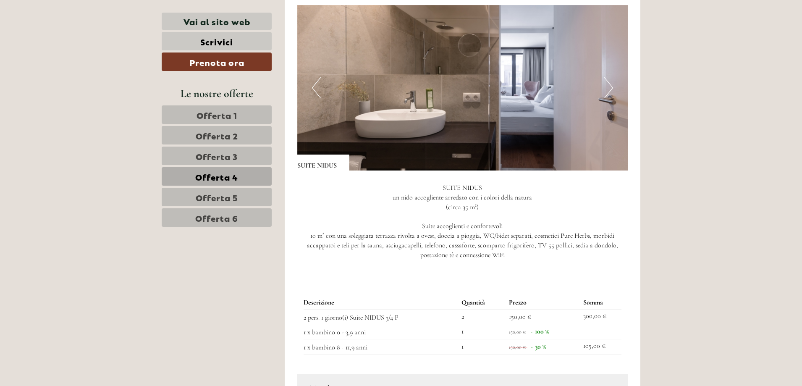
click at [611, 90] on button "Next" at bounding box center [608, 87] width 9 height 21
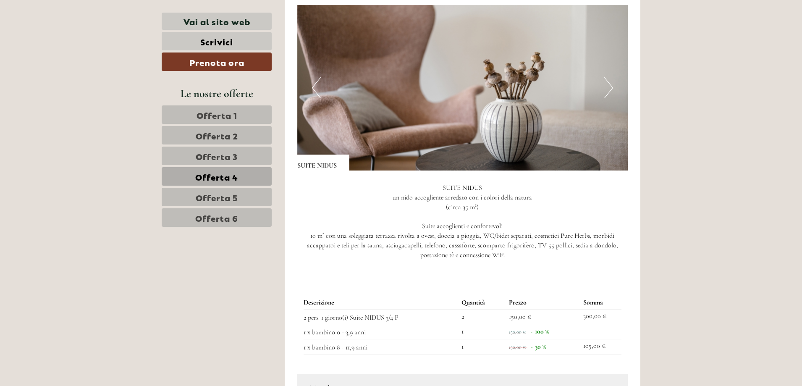
click at [611, 90] on button "Next" at bounding box center [608, 87] width 9 height 21
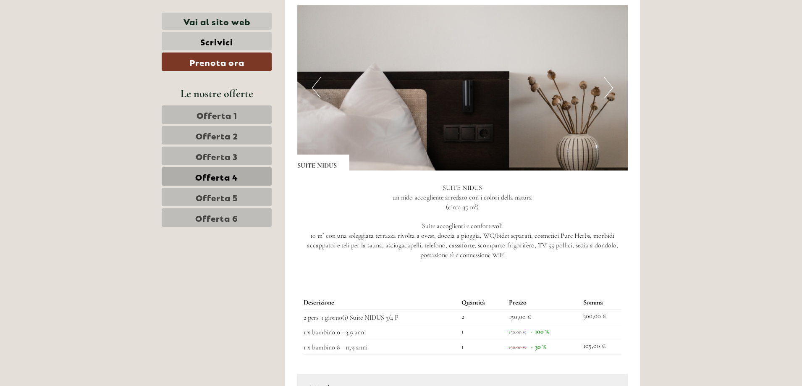
click at [611, 90] on button "Next" at bounding box center [608, 87] width 9 height 21
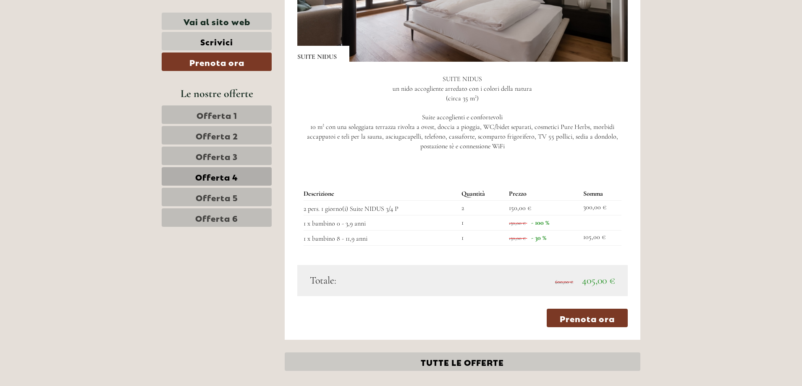
scroll to position [771, 0]
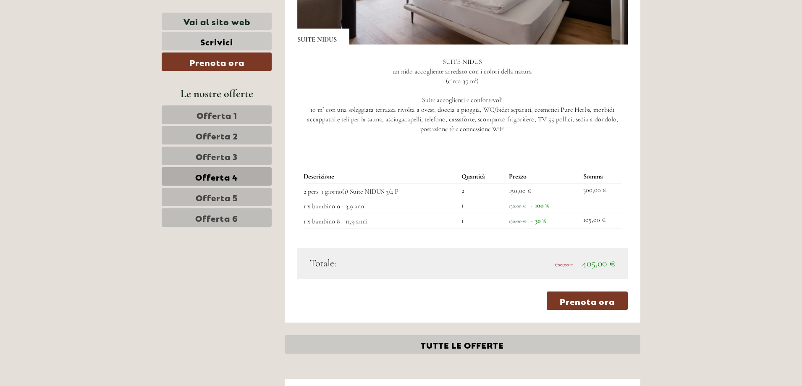
click at [200, 194] on span "Offerta 5" at bounding box center [217, 197] width 42 height 12
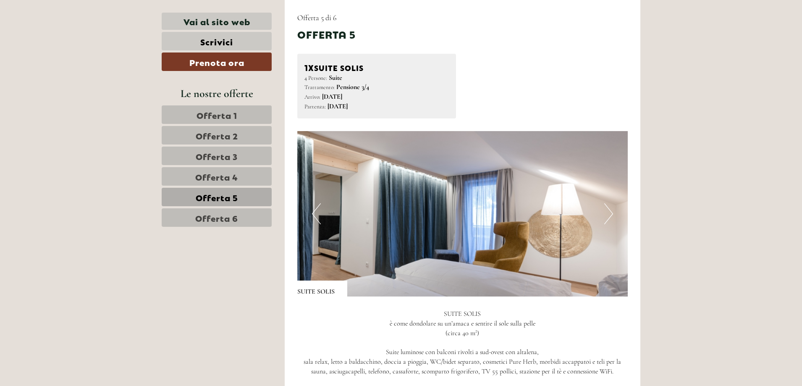
click at [610, 205] on button "Next" at bounding box center [608, 213] width 9 height 21
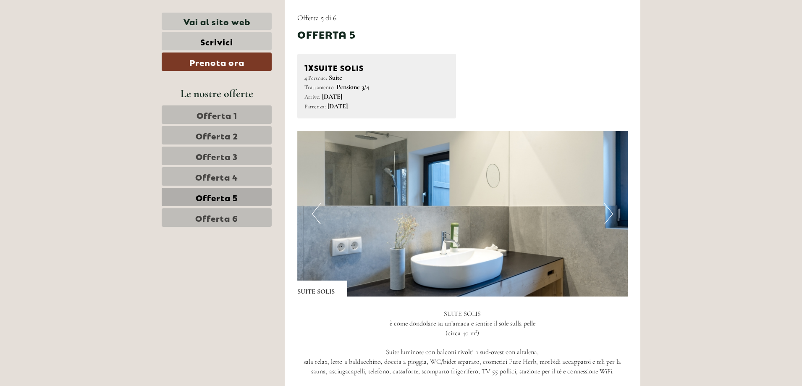
click at [612, 205] on button "Next" at bounding box center [608, 213] width 9 height 21
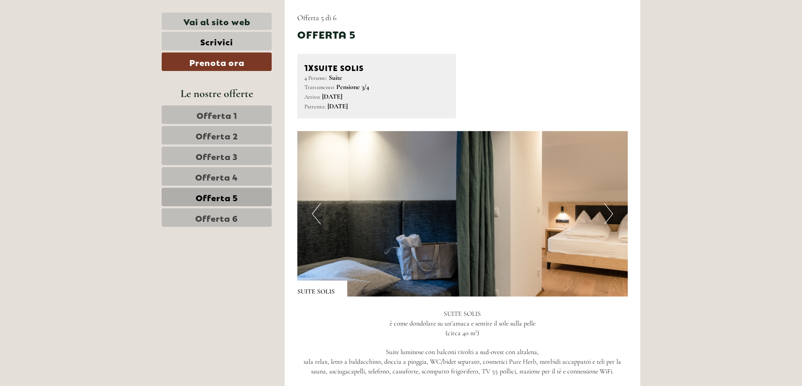
click at [612, 205] on button "Next" at bounding box center [608, 213] width 9 height 21
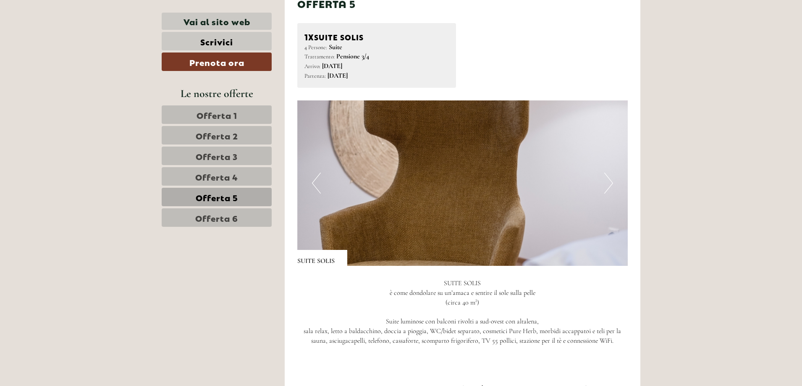
scroll to position [603, 0]
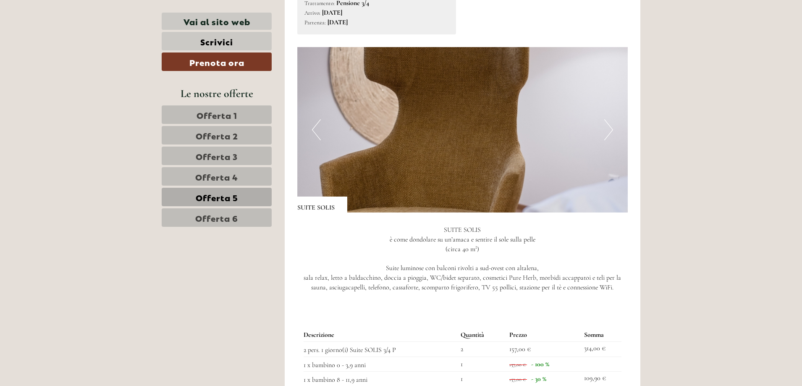
click at [612, 128] on button "Next" at bounding box center [608, 129] width 9 height 21
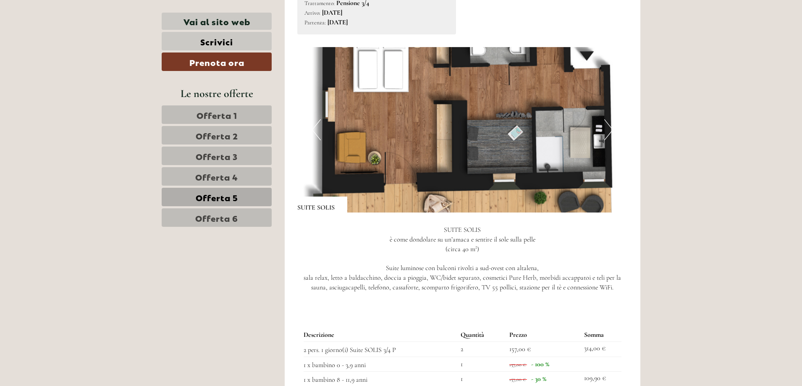
click at [610, 132] on button "Next" at bounding box center [608, 129] width 9 height 21
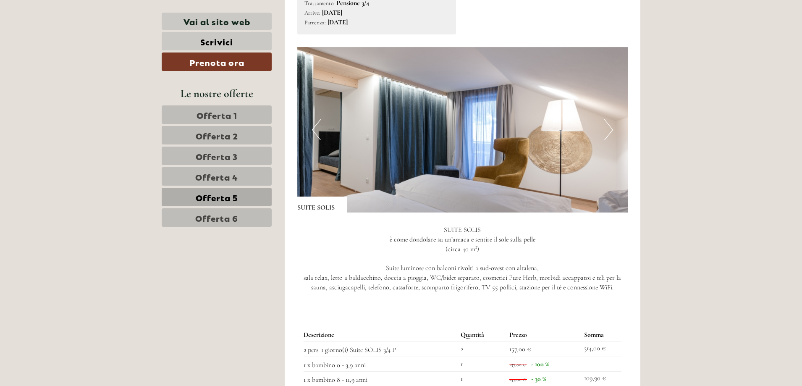
click at [610, 132] on button "Next" at bounding box center [608, 129] width 9 height 21
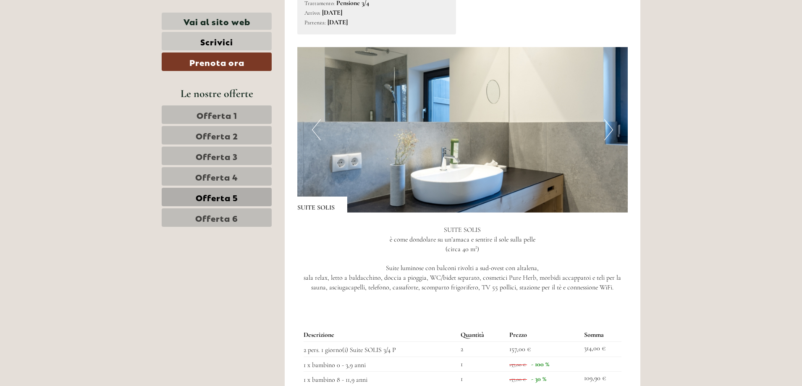
click at [610, 132] on button "Next" at bounding box center [608, 129] width 9 height 21
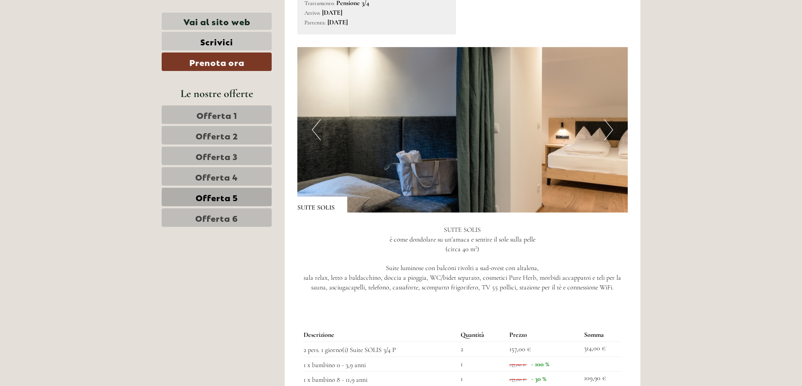
click at [610, 132] on button "Next" at bounding box center [608, 129] width 9 height 21
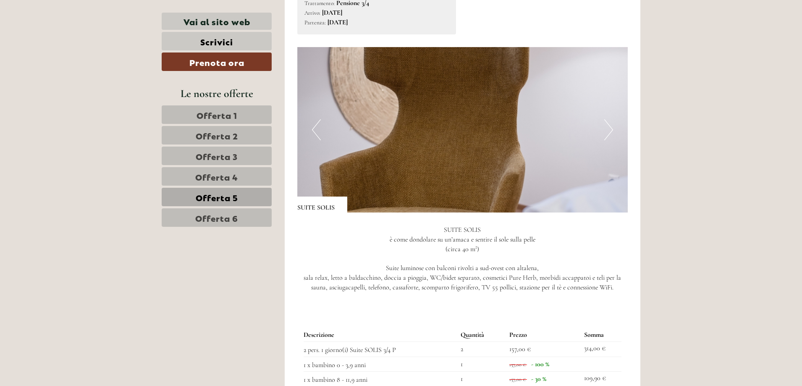
click at [610, 132] on button "Next" at bounding box center [608, 129] width 9 height 21
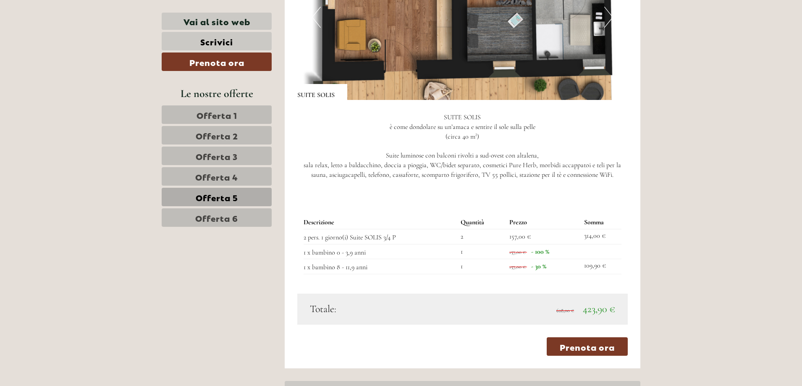
scroll to position [729, 0]
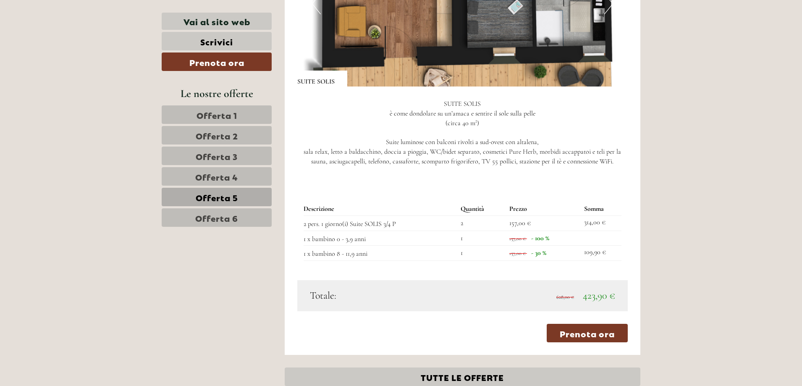
click at [244, 203] on link "Offerta 5" at bounding box center [217, 197] width 110 height 18
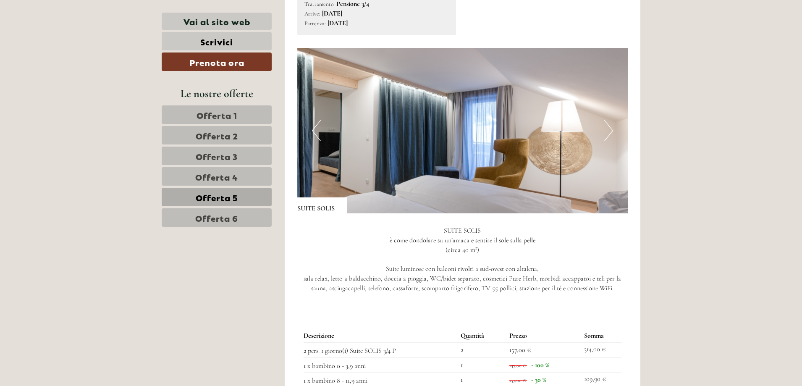
scroll to position [603, 0]
click at [218, 117] on span "Offerta 1" at bounding box center [217, 115] width 41 height 12
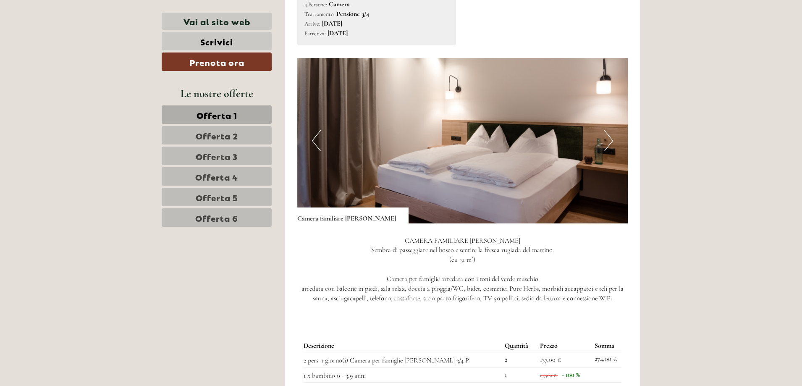
click at [241, 130] on link "Offerta 2" at bounding box center [217, 135] width 110 height 18
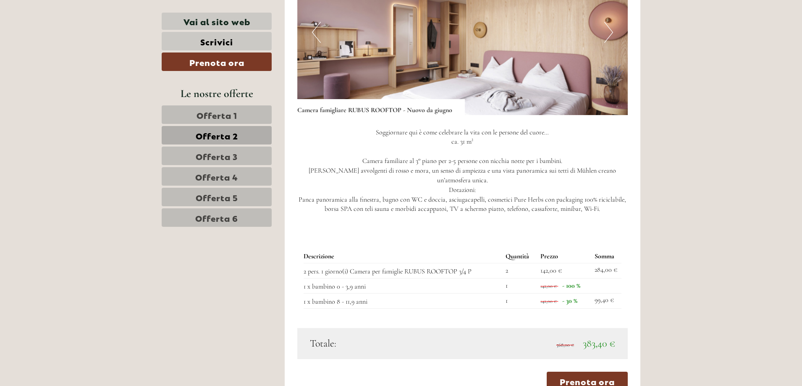
scroll to position [687, 0]
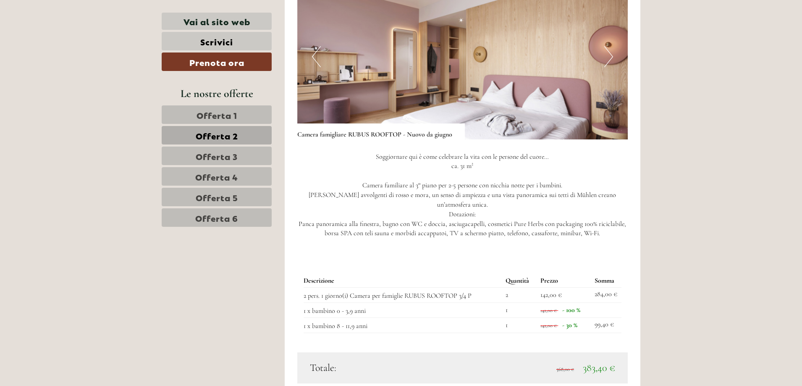
click at [197, 160] on span "Offerta 3" at bounding box center [217, 156] width 42 height 12
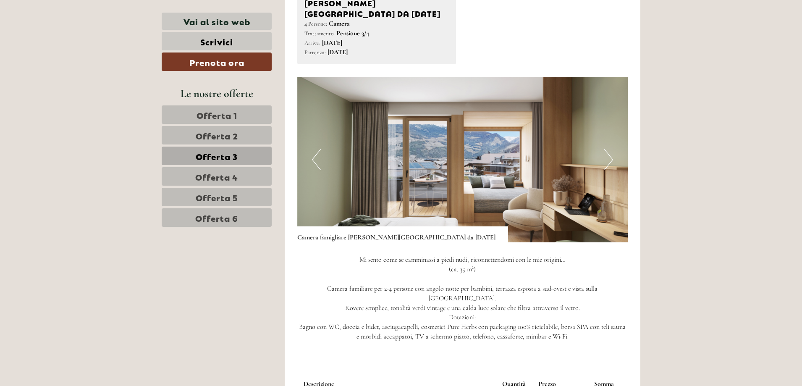
scroll to position [603, 0]
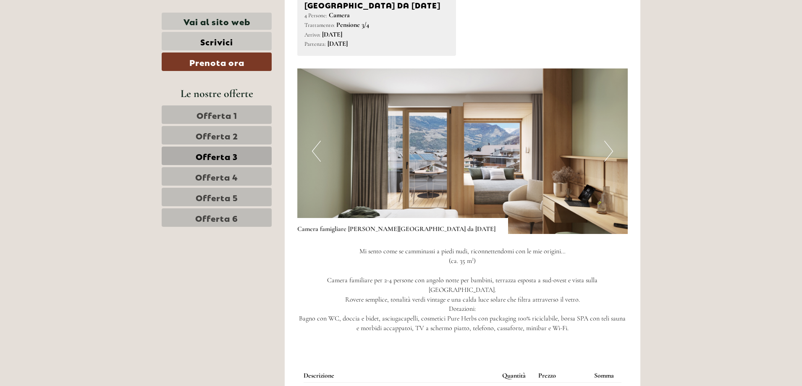
click at [200, 173] on span "Offerta 4" at bounding box center [216, 176] width 43 height 12
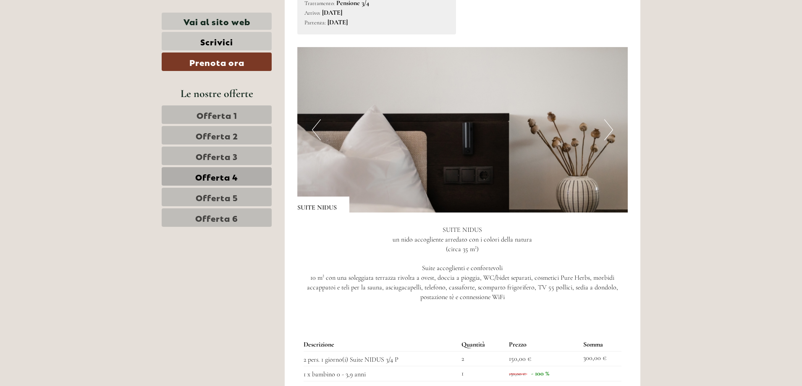
click at [212, 193] on span "Offerta 5" at bounding box center [217, 197] width 42 height 12
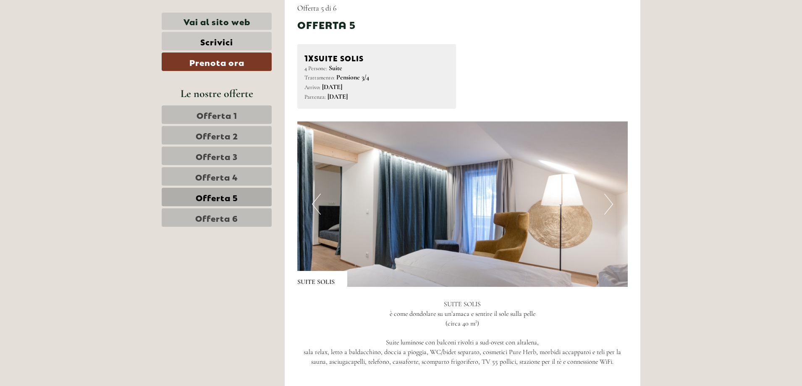
scroll to position [561, 0]
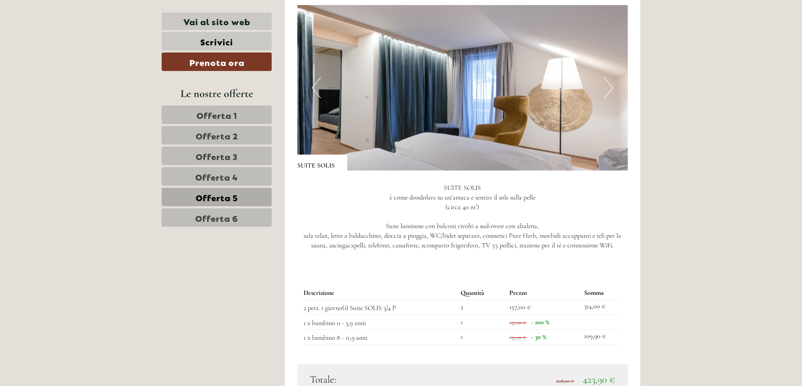
click at [231, 212] on span "Offerta 6" at bounding box center [216, 218] width 43 height 12
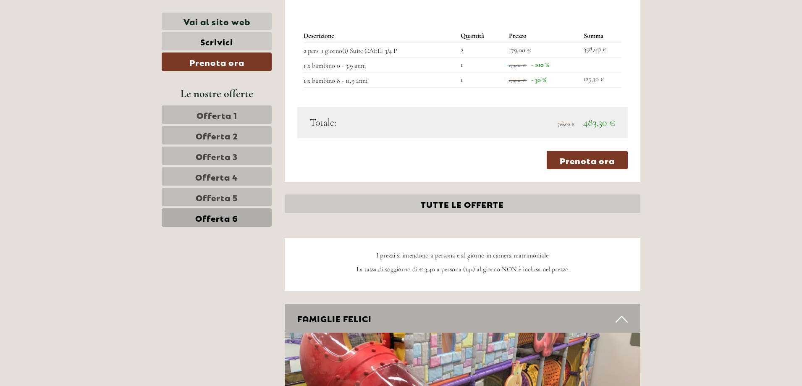
scroll to position [897, 0]
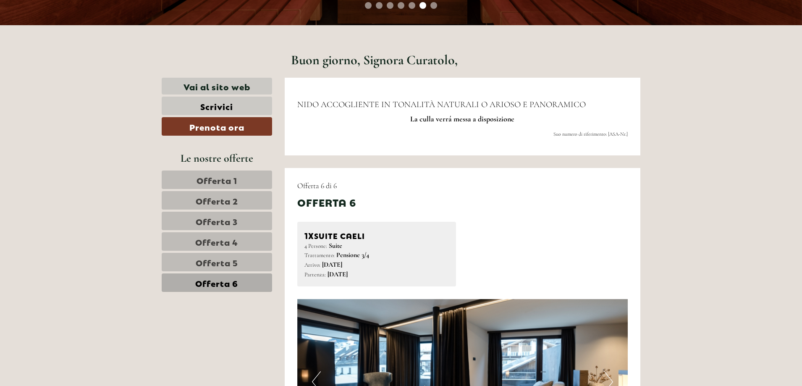
click at [241, 182] on link "Offerta 1" at bounding box center [217, 179] width 110 height 18
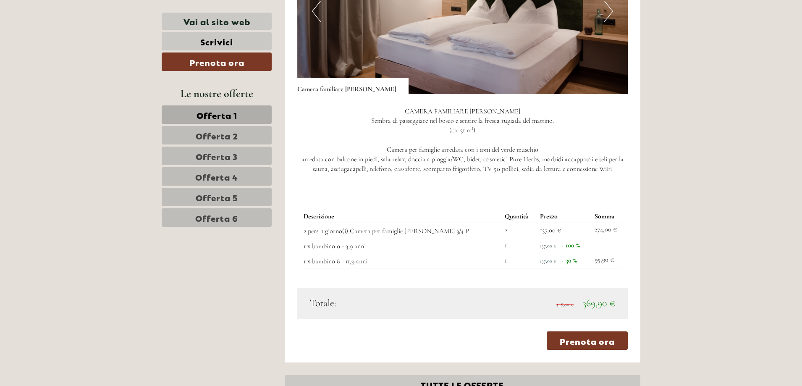
scroll to position [813, 0]
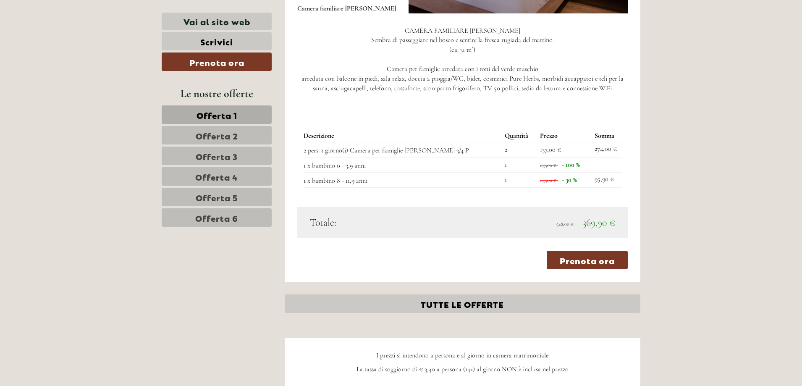
click at [215, 139] on span "Offerta 2" at bounding box center [217, 135] width 42 height 12
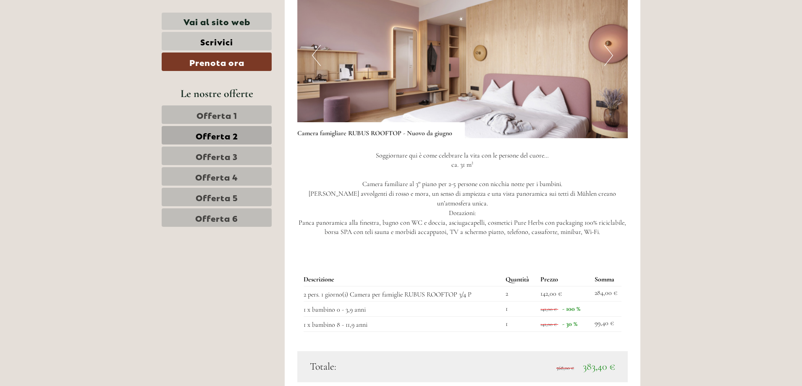
scroll to position [729, 0]
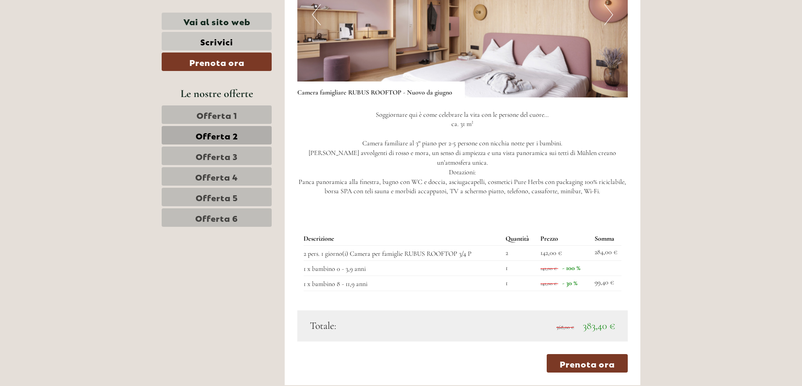
click at [609, 18] on button "Next" at bounding box center [608, 14] width 9 height 21
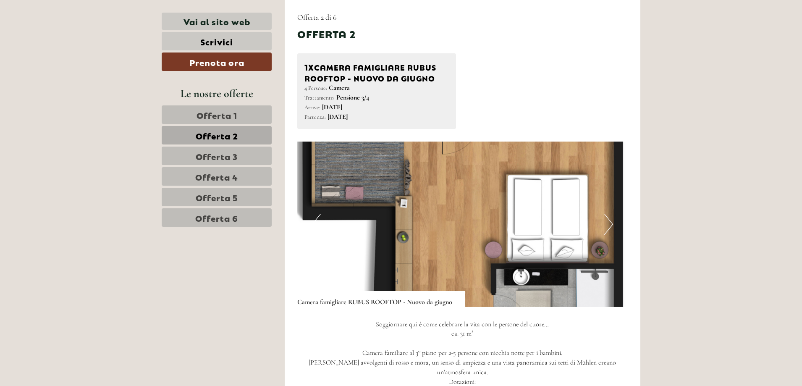
scroll to position [561, 0]
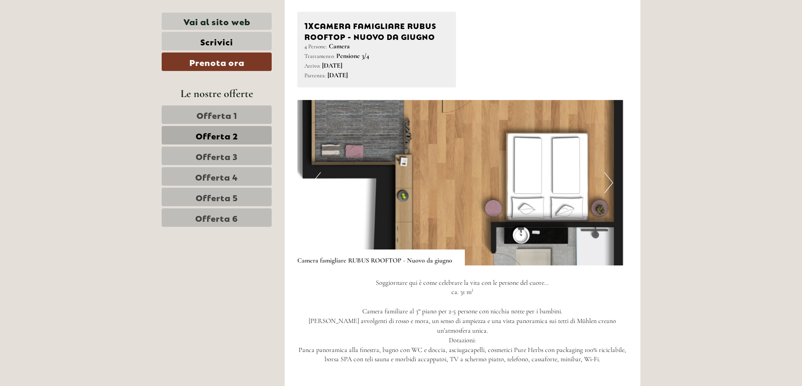
click at [608, 182] on button "Next" at bounding box center [608, 182] width 9 height 21
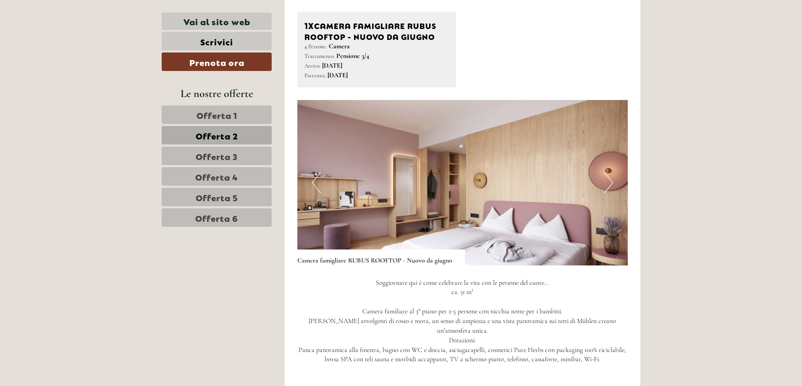
click at [607, 182] on button "Next" at bounding box center [608, 182] width 9 height 21
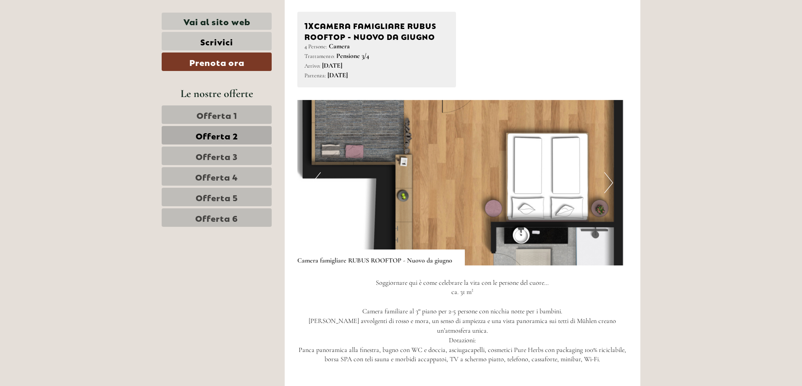
click at [607, 182] on button "Next" at bounding box center [608, 182] width 9 height 21
